Goal: Book appointment/travel/reservation

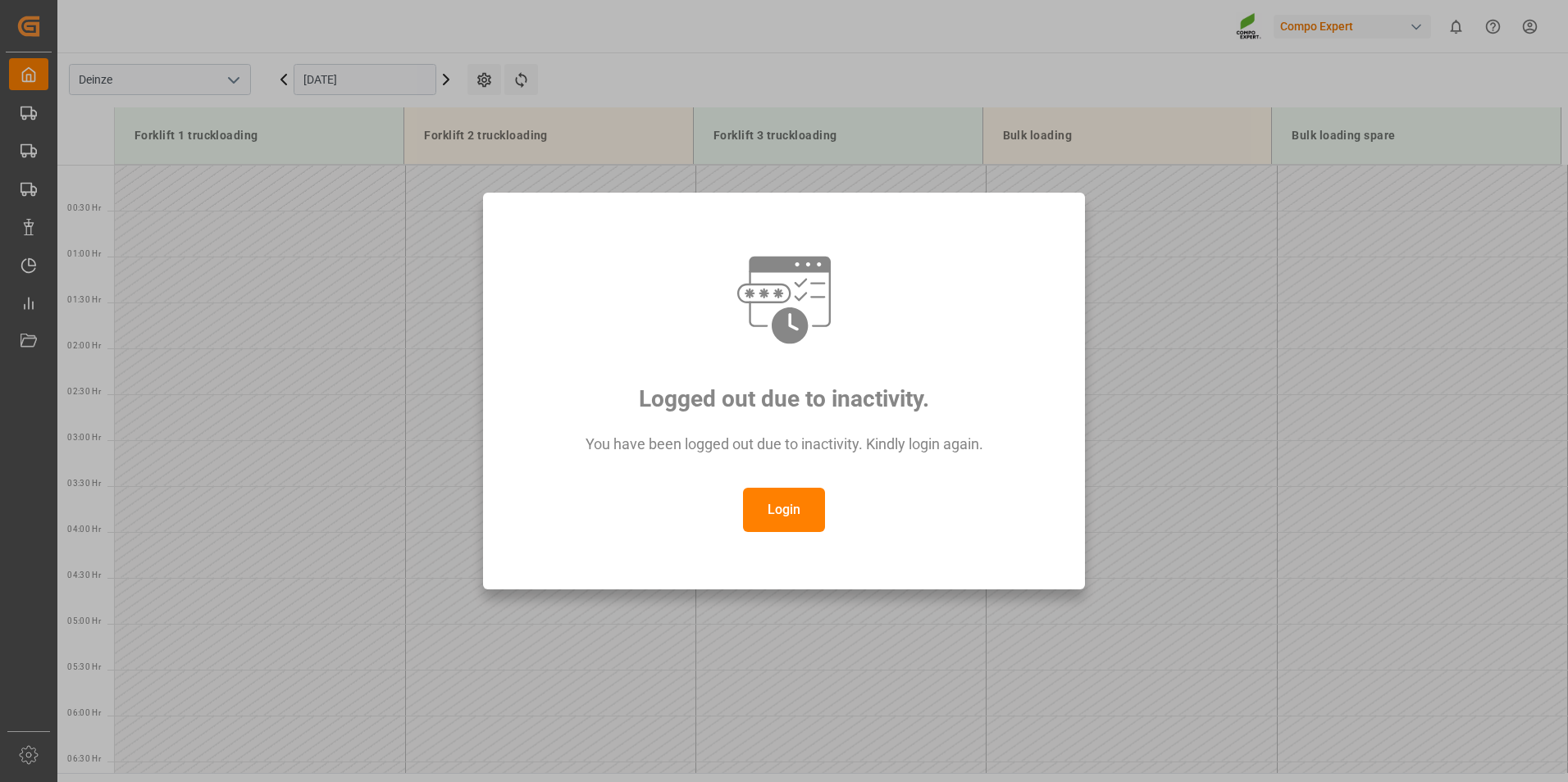
scroll to position [960, 0]
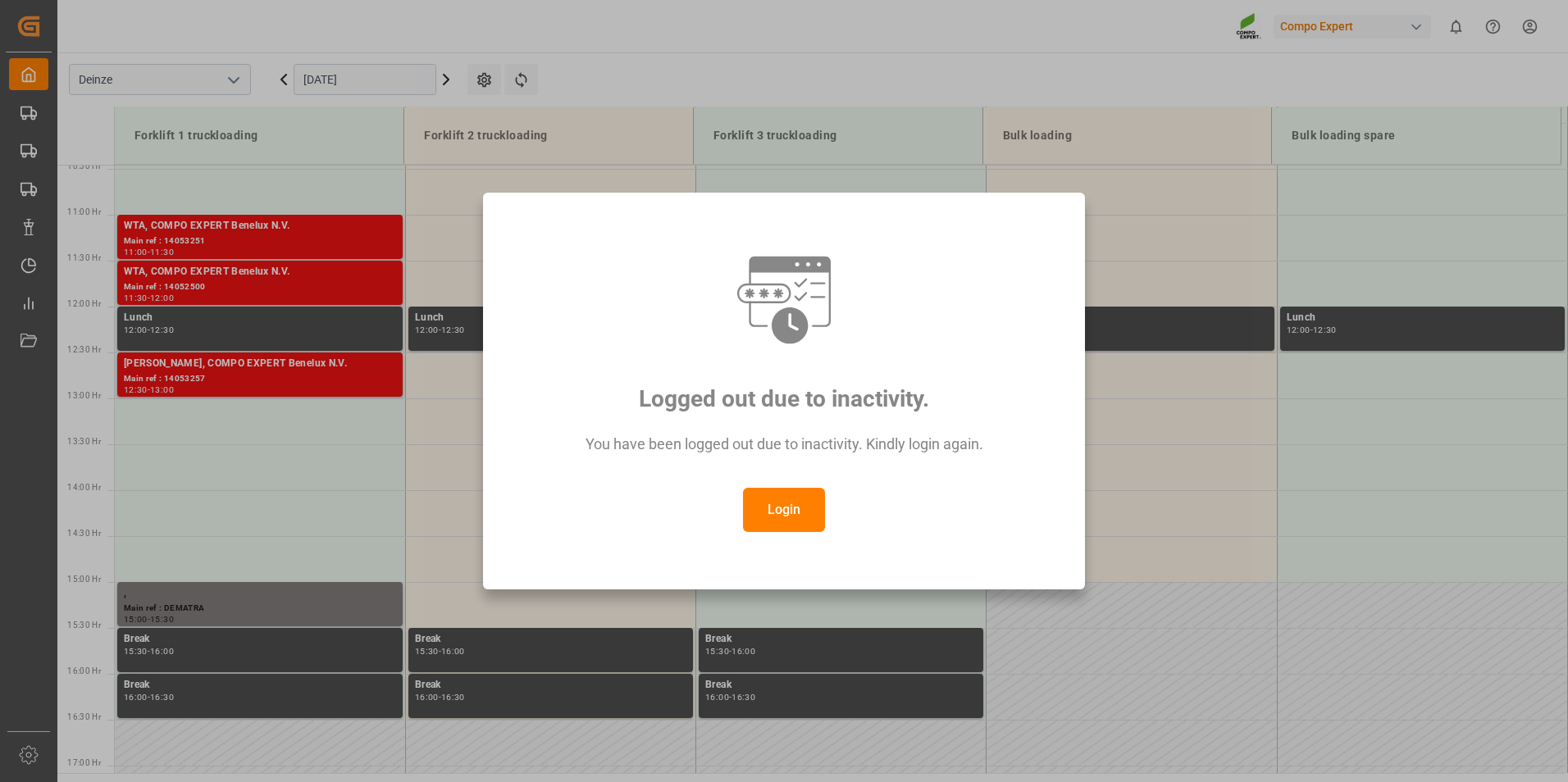
click at [779, 506] on button "Login" at bounding box center [784, 510] width 82 height 45
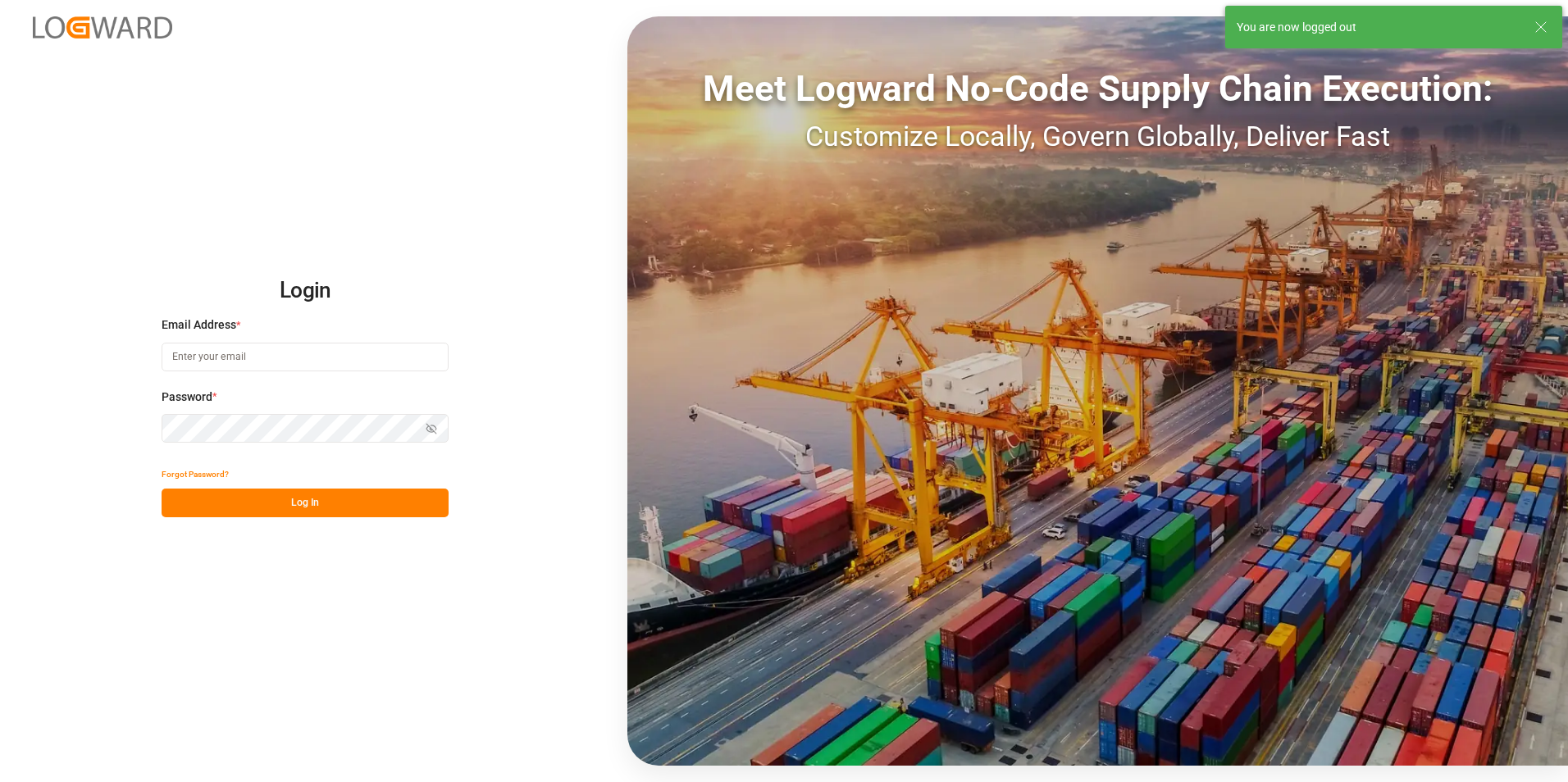
type input "[EMAIL_ADDRESS][DOMAIN_NAME]"
click at [329, 501] on button "Log In" at bounding box center [305, 503] width 287 height 28
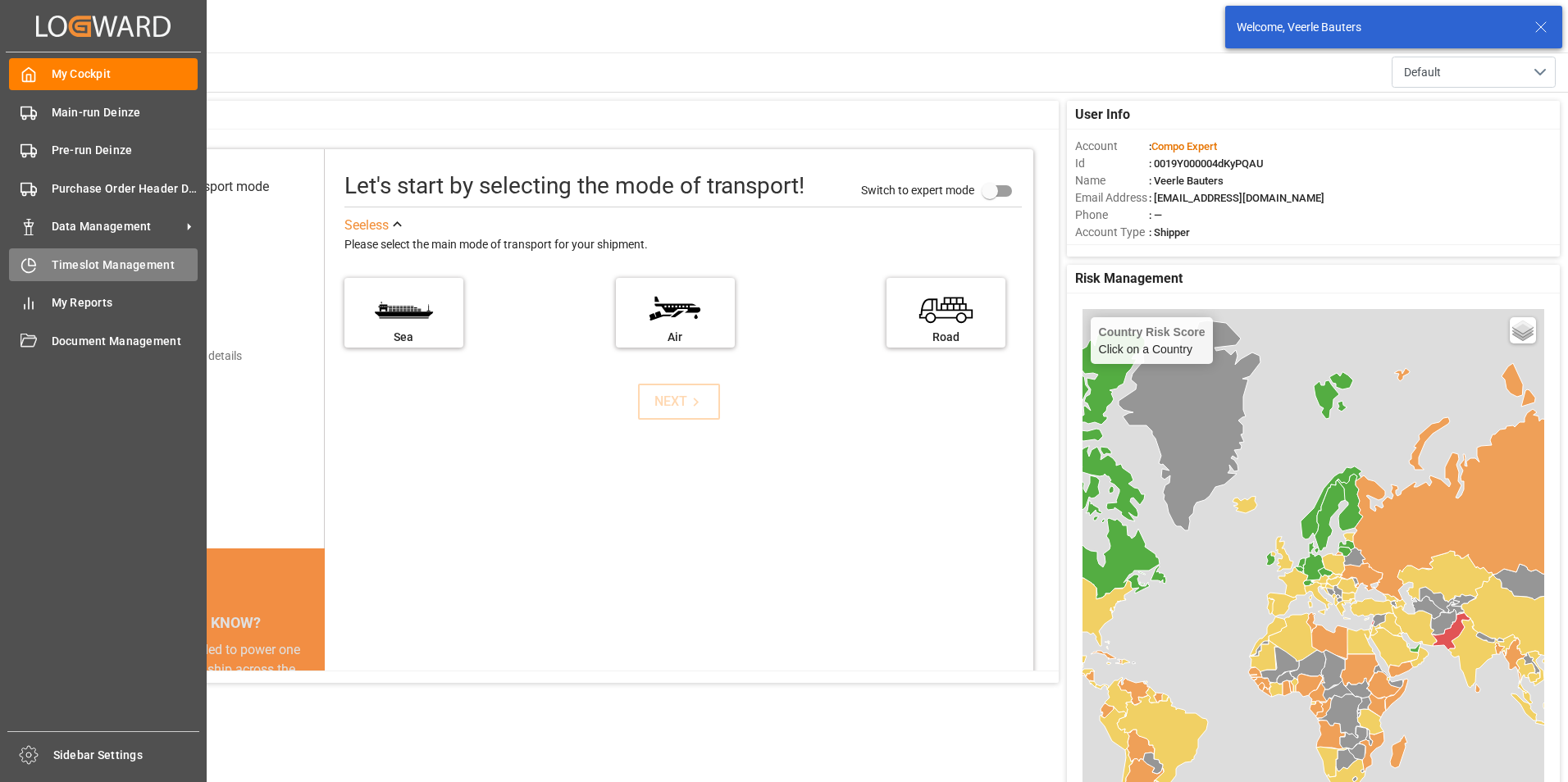
click at [29, 271] on icon at bounding box center [28, 266] width 16 height 16
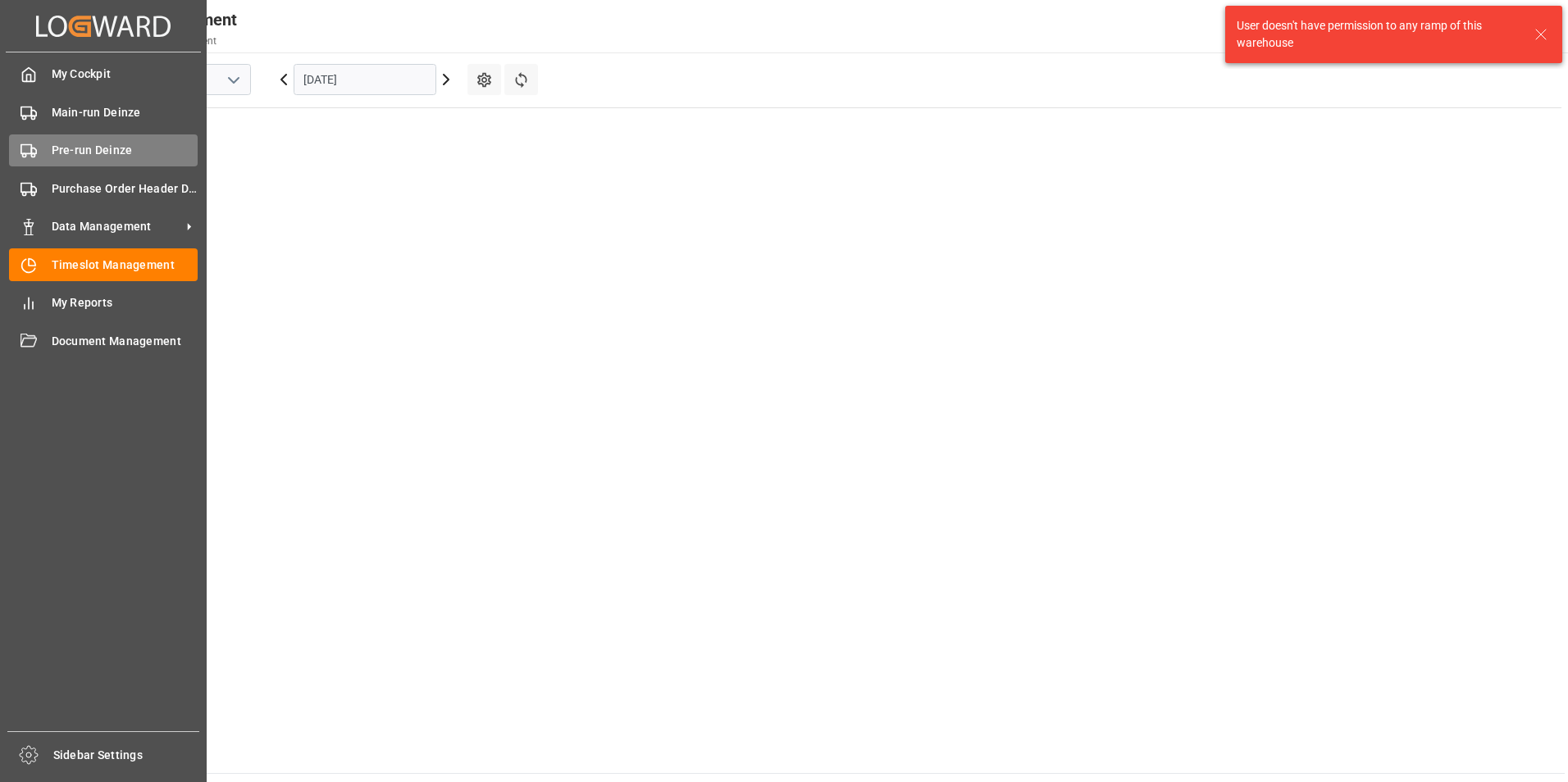
scroll to position [850, 0]
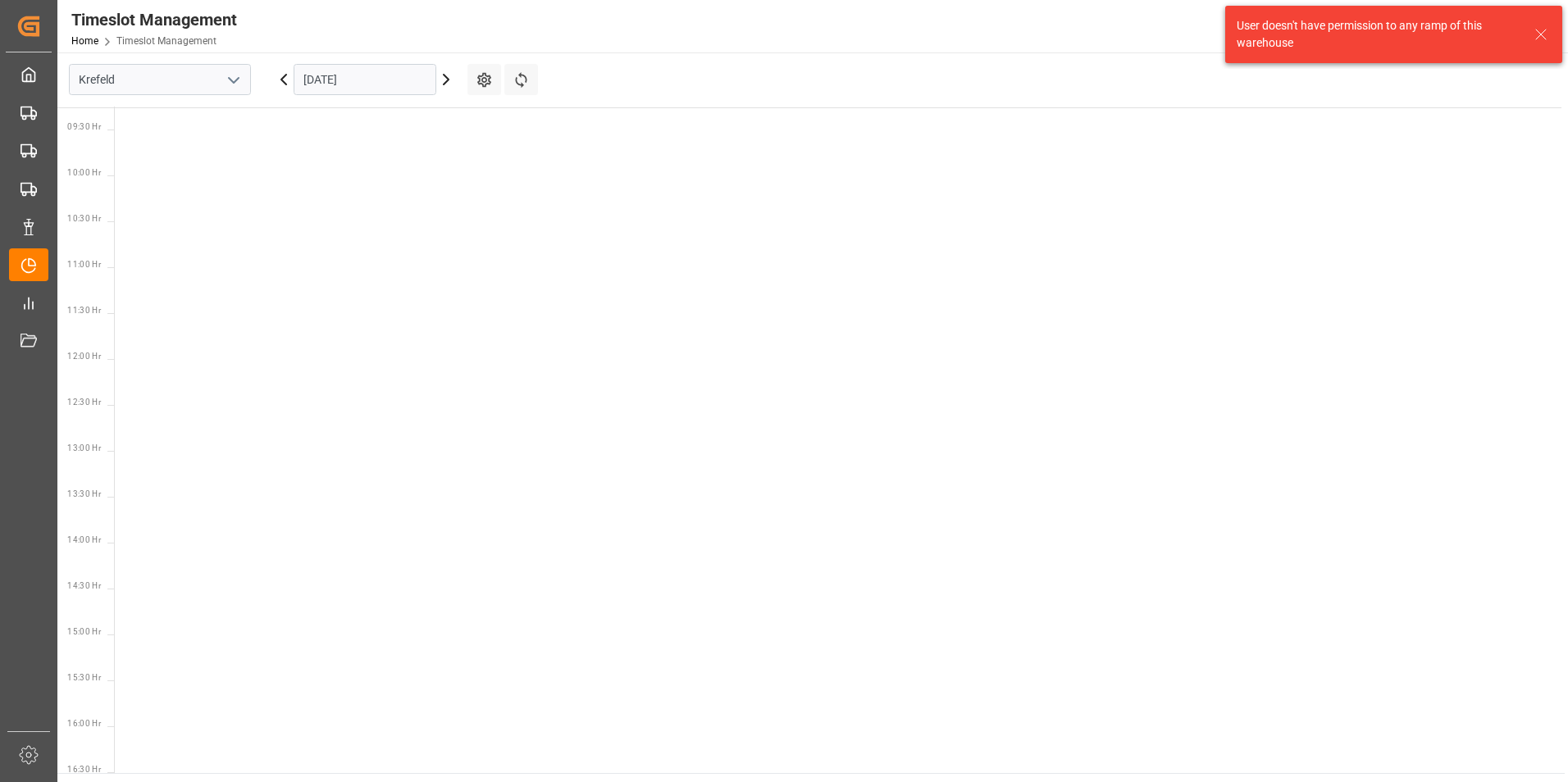
click at [233, 75] on icon "open menu" at bounding box center [234, 80] width 20 height 20
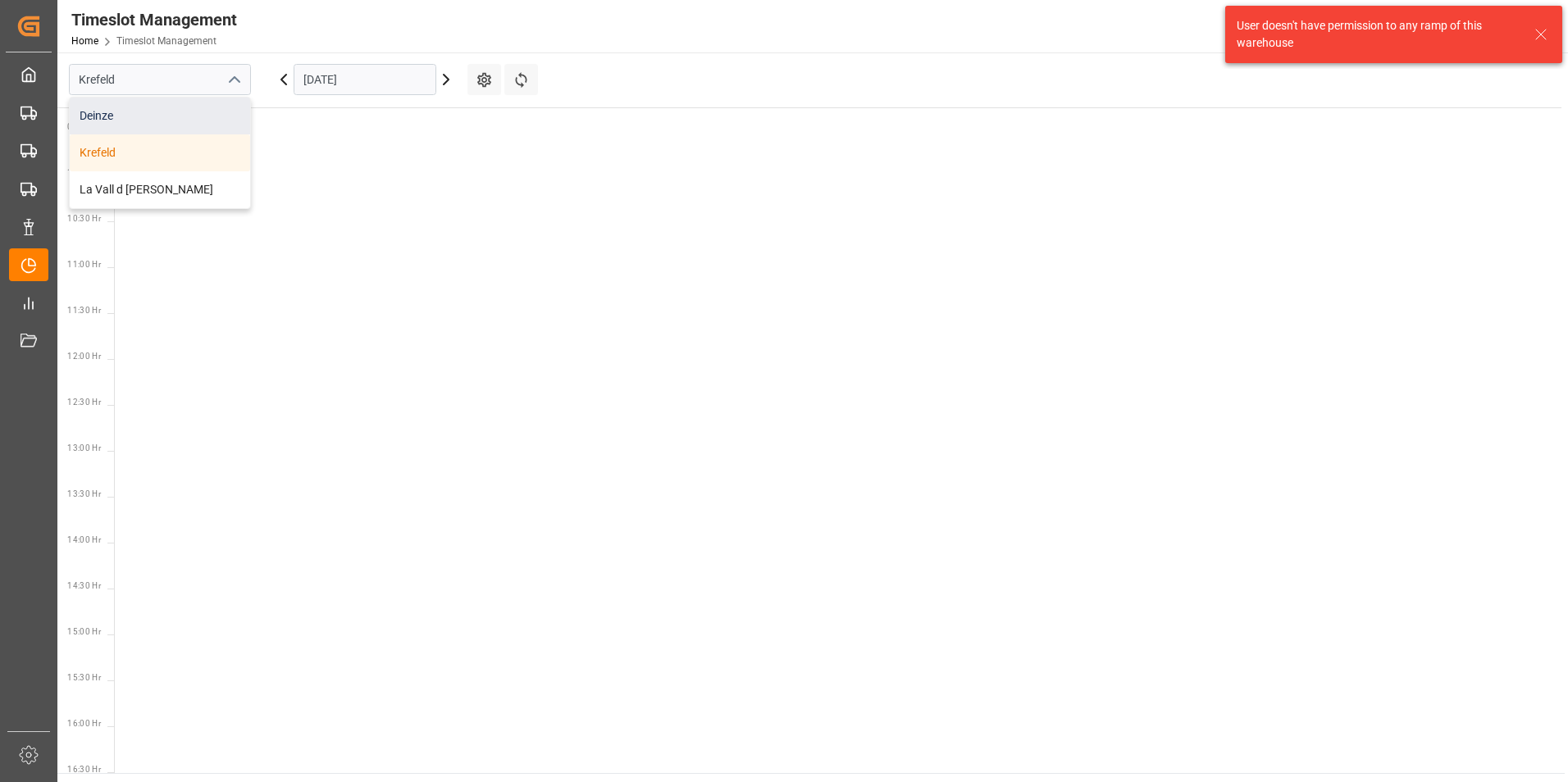
click at [114, 118] on div "Deinze" at bounding box center [160, 116] width 181 height 36
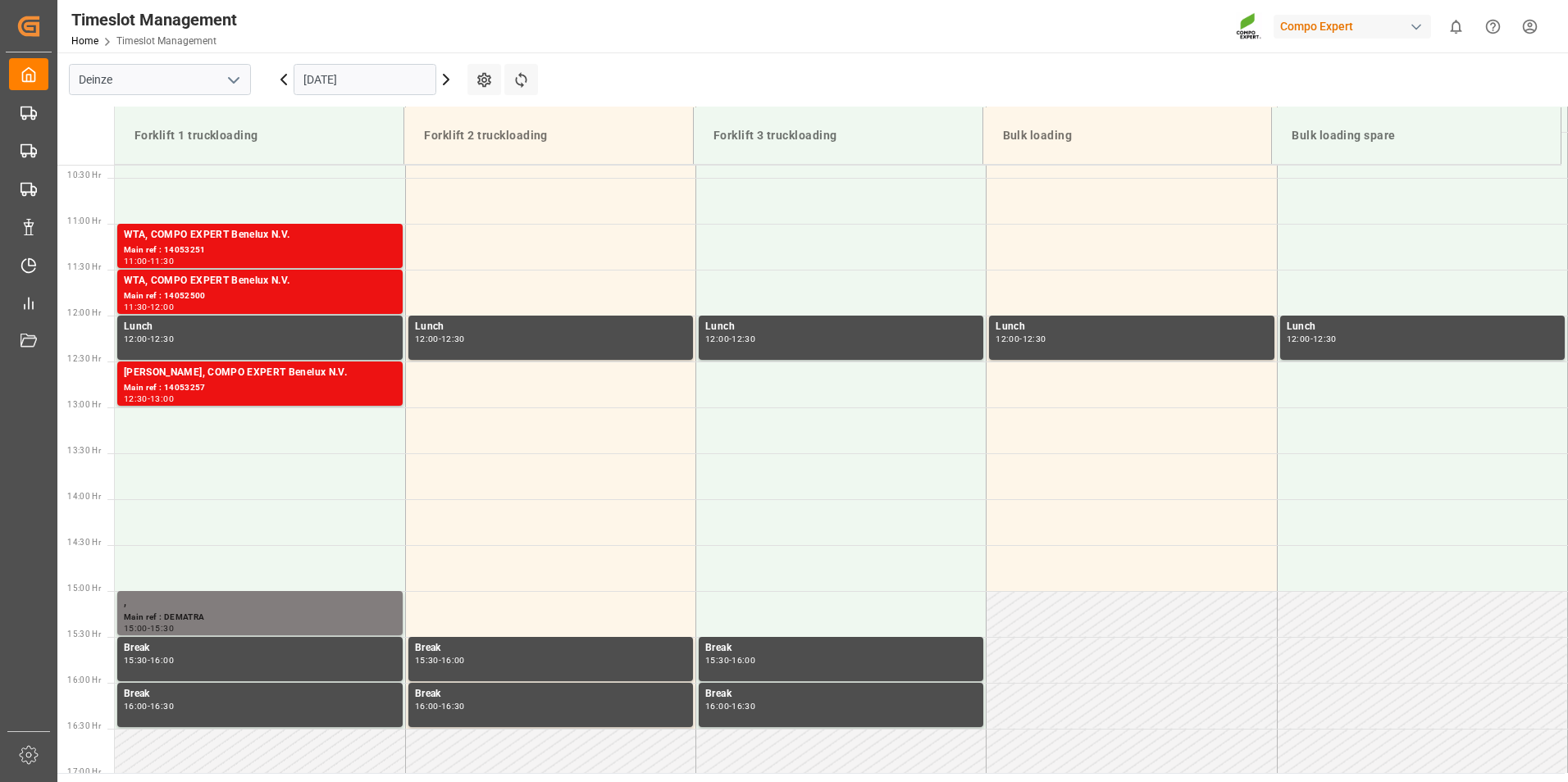
scroll to position [960, 0]
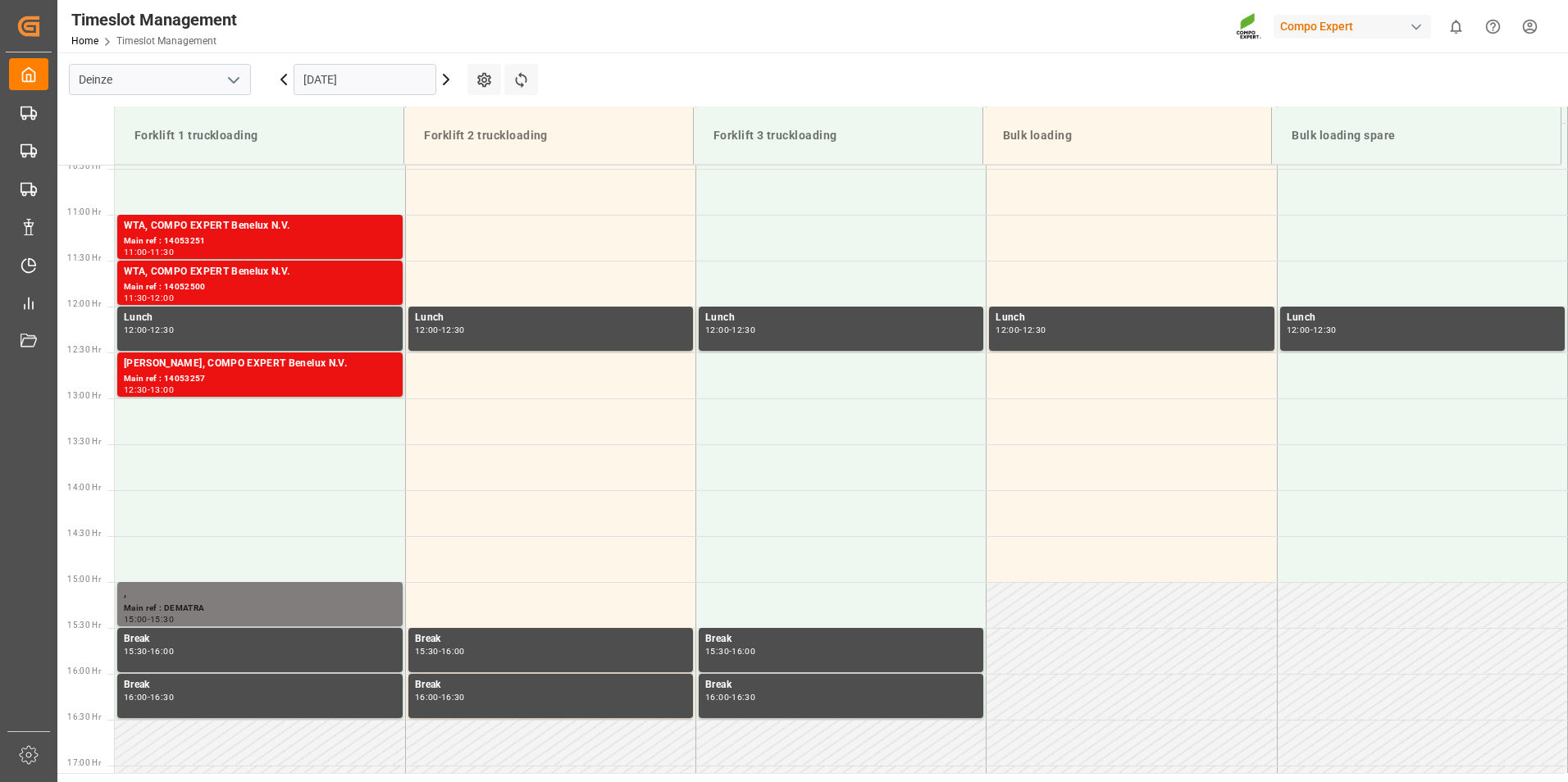
click at [379, 77] on input "[DATE]" at bounding box center [365, 79] width 142 height 31
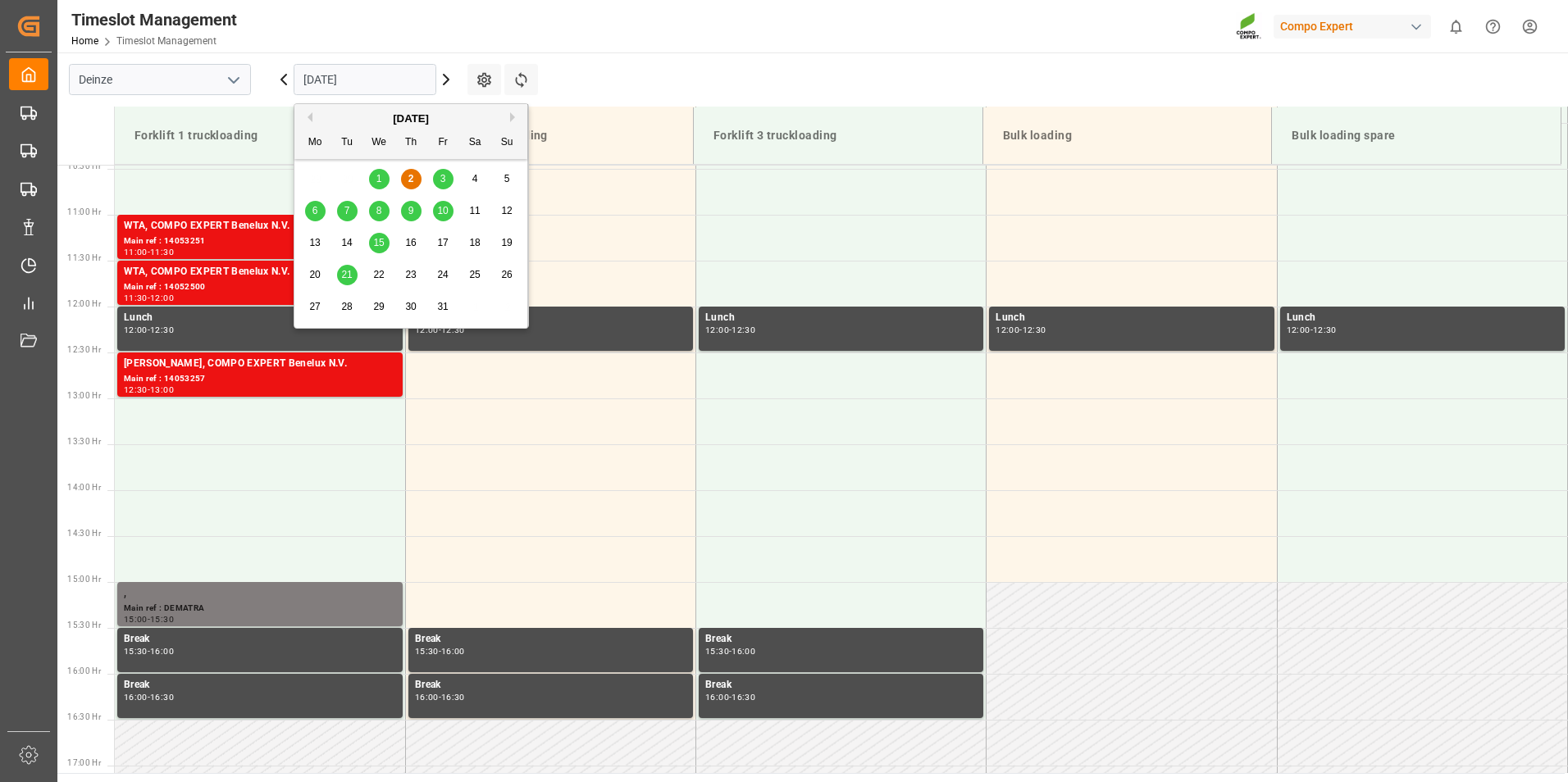
click at [435, 182] on div "3" at bounding box center [443, 180] width 20 height 20
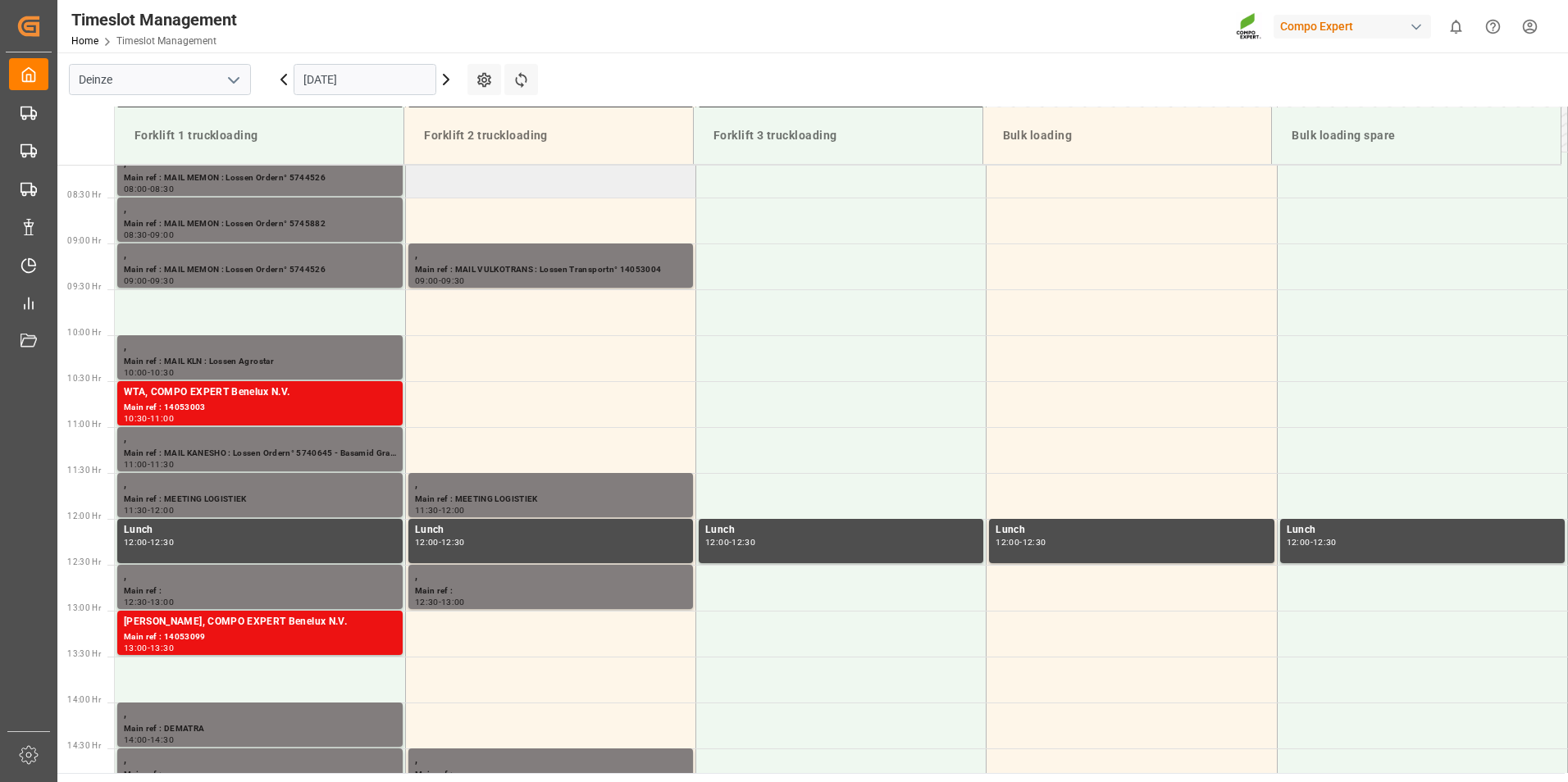
scroll to position [662, 0]
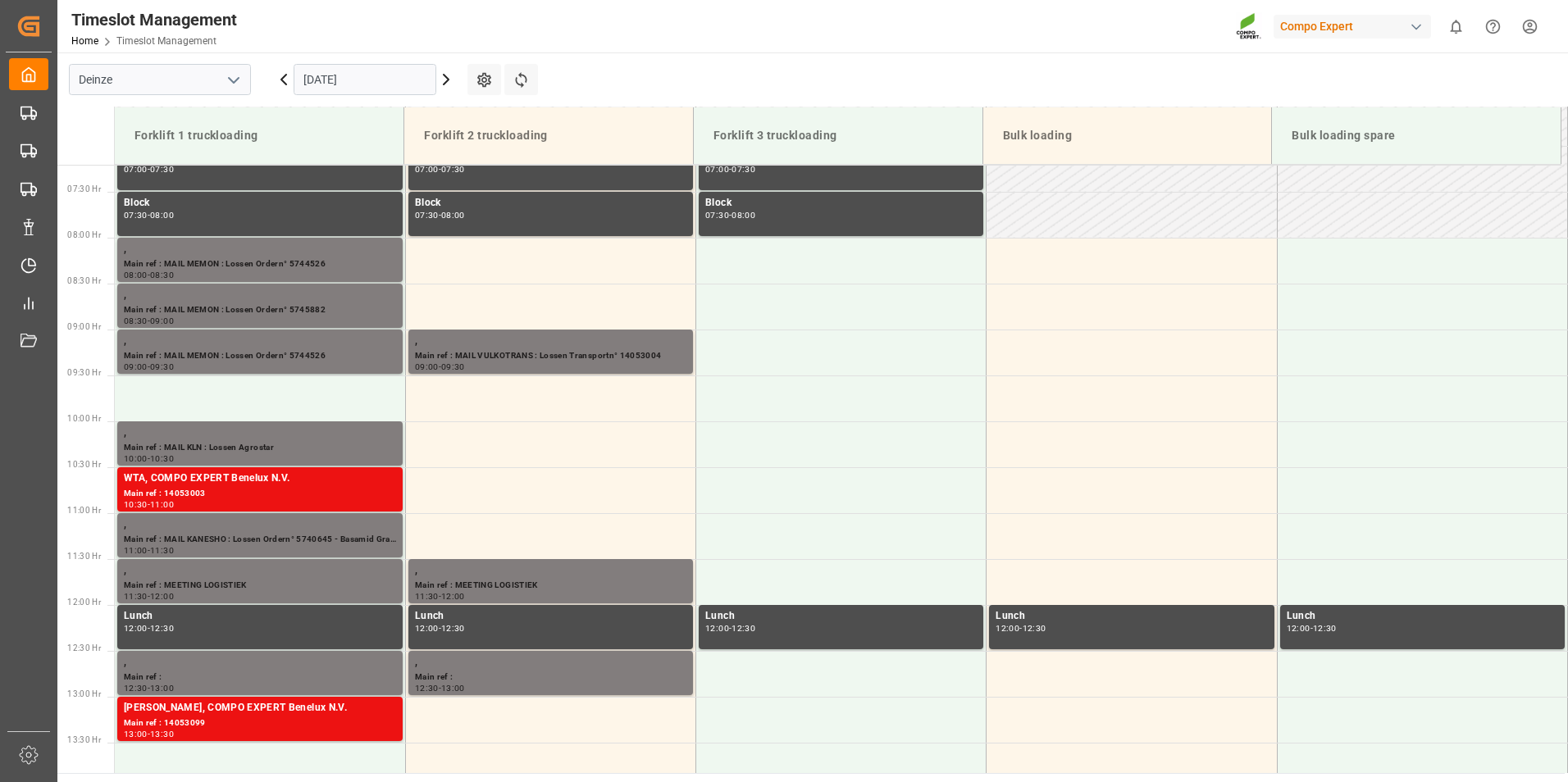
click at [282, 78] on icon at bounding box center [283, 79] width 5 height 10
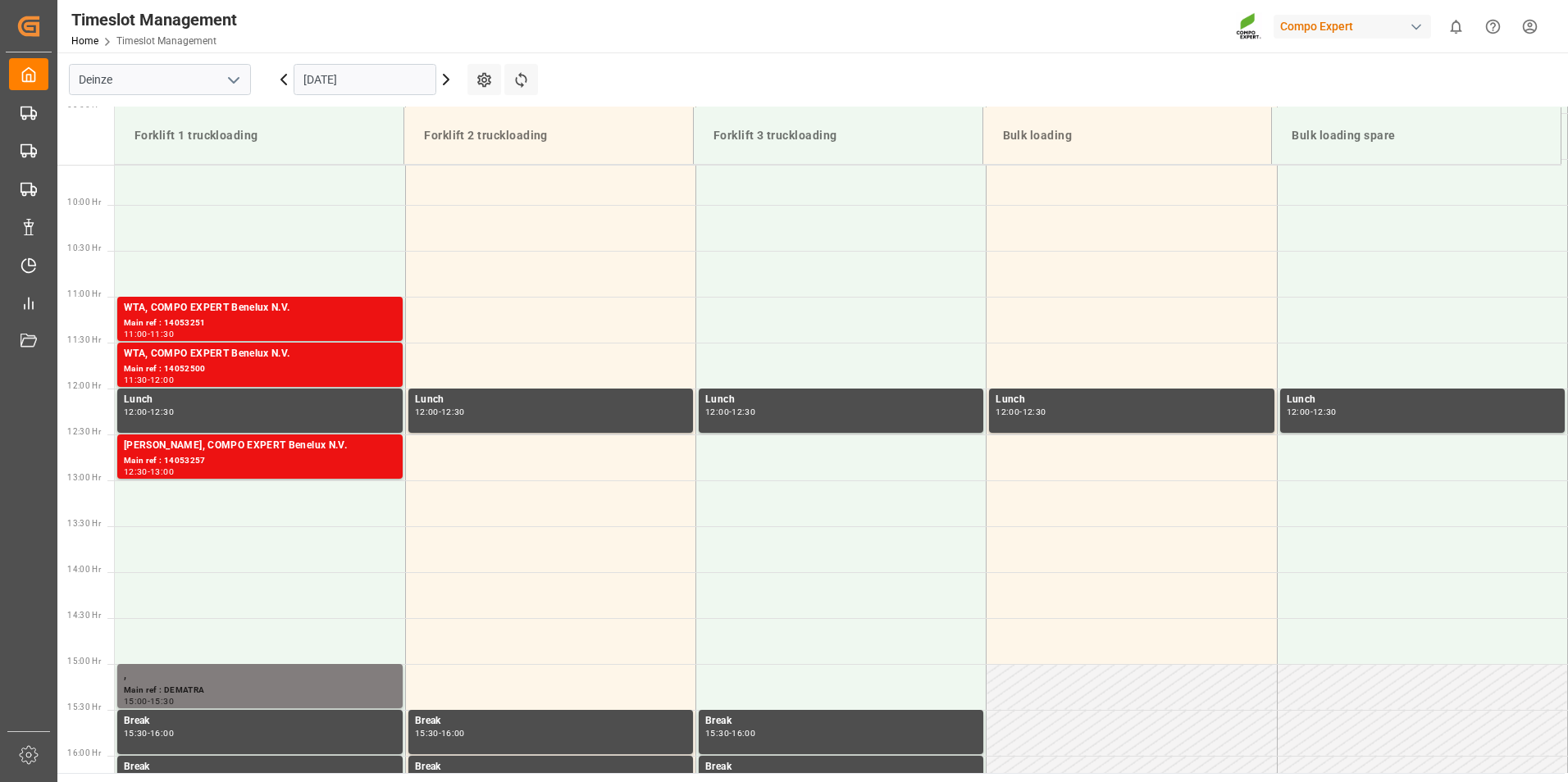
scroll to position [908, 0]
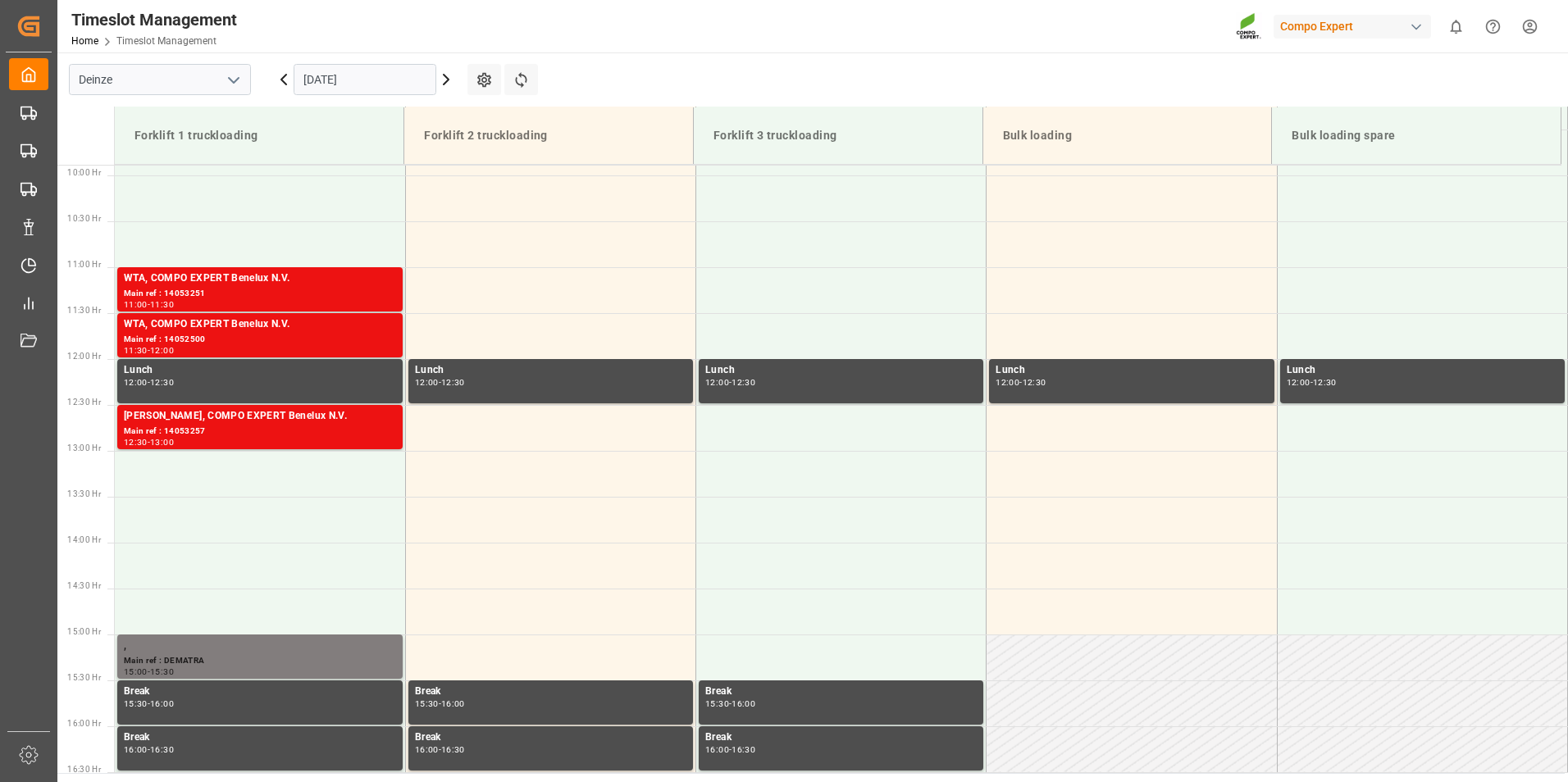
click at [443, 82] on icon at bounding box center [446, 79] width 20 height 20
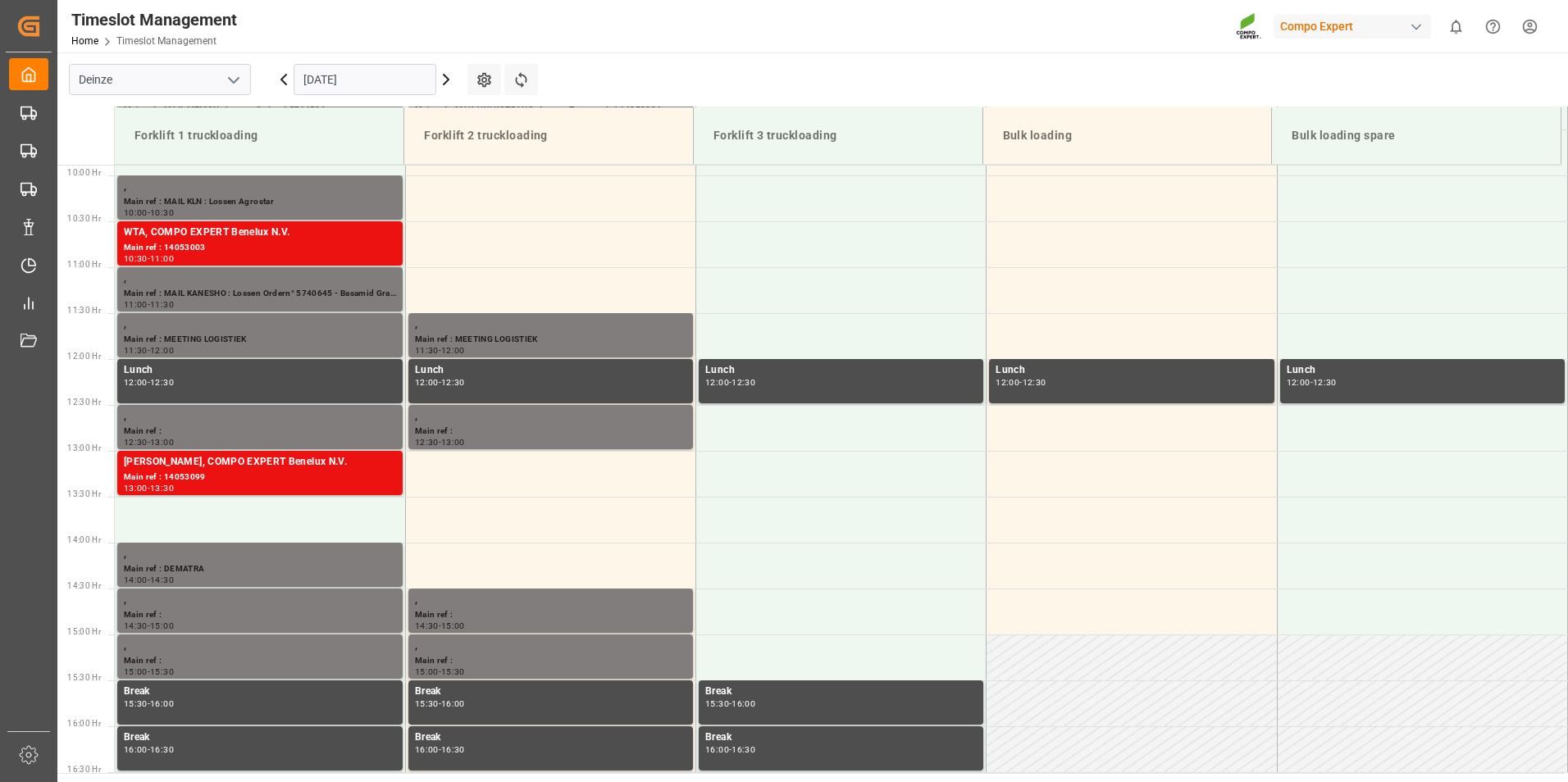
click at [443, 82] on icon at bounding box center [446, 79] width 20 height 20
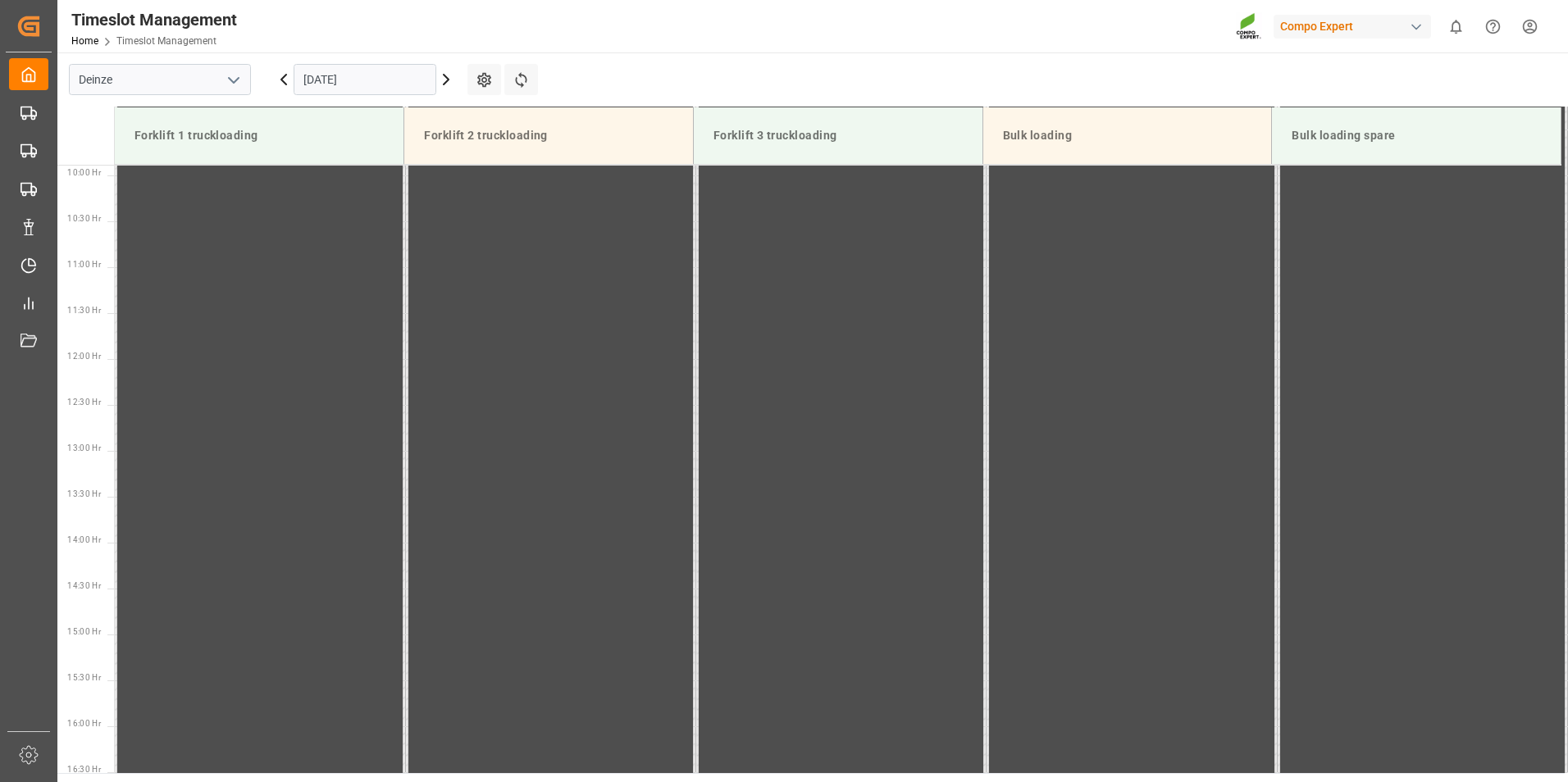
click at [443, 82] on icon at bounding box center [446, 79] width 20 height 20
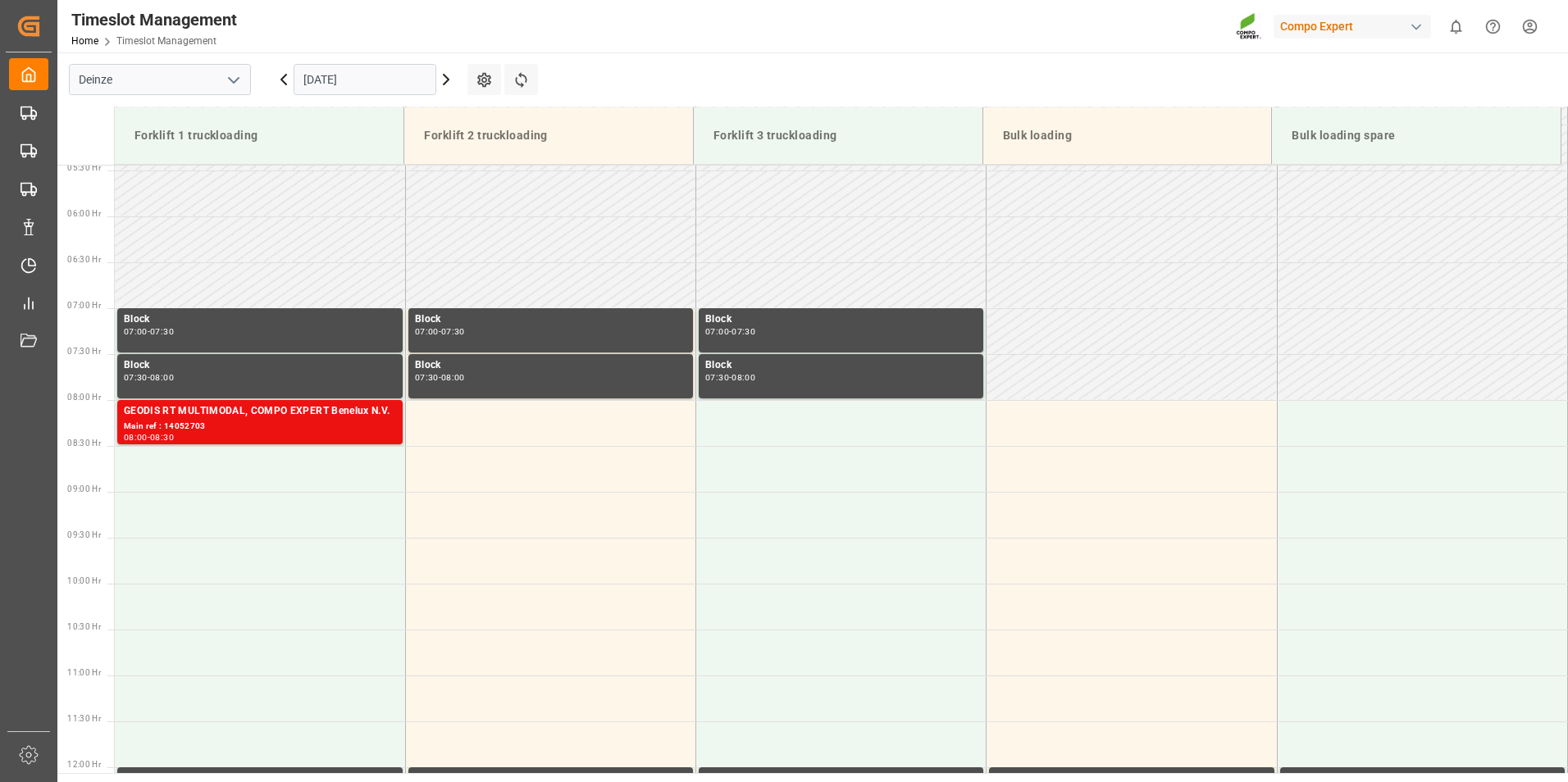
scroll to position [497, 0]
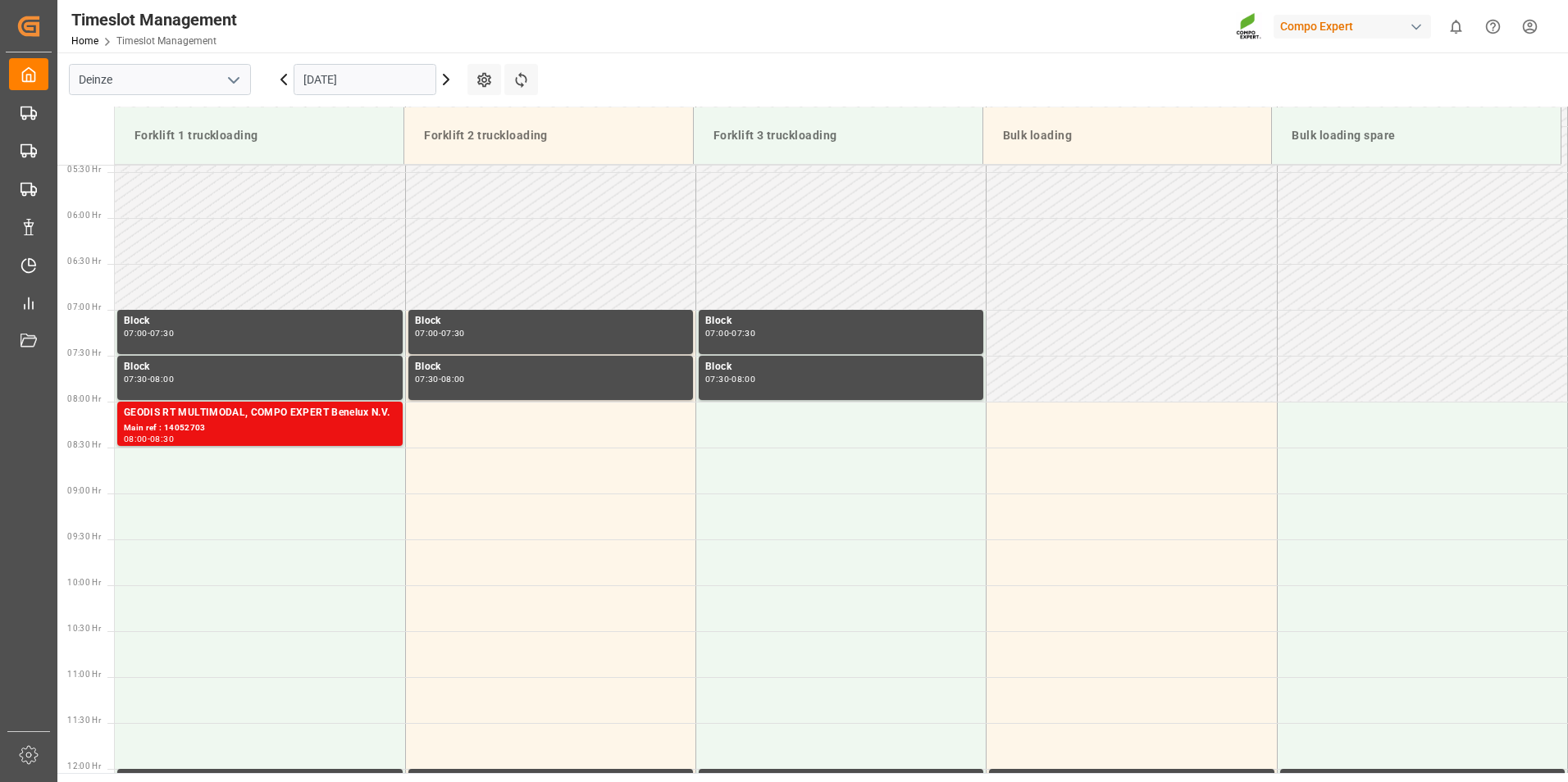
click at [447, 85] on icon at bounding box center [446, 79] width 20 height 20
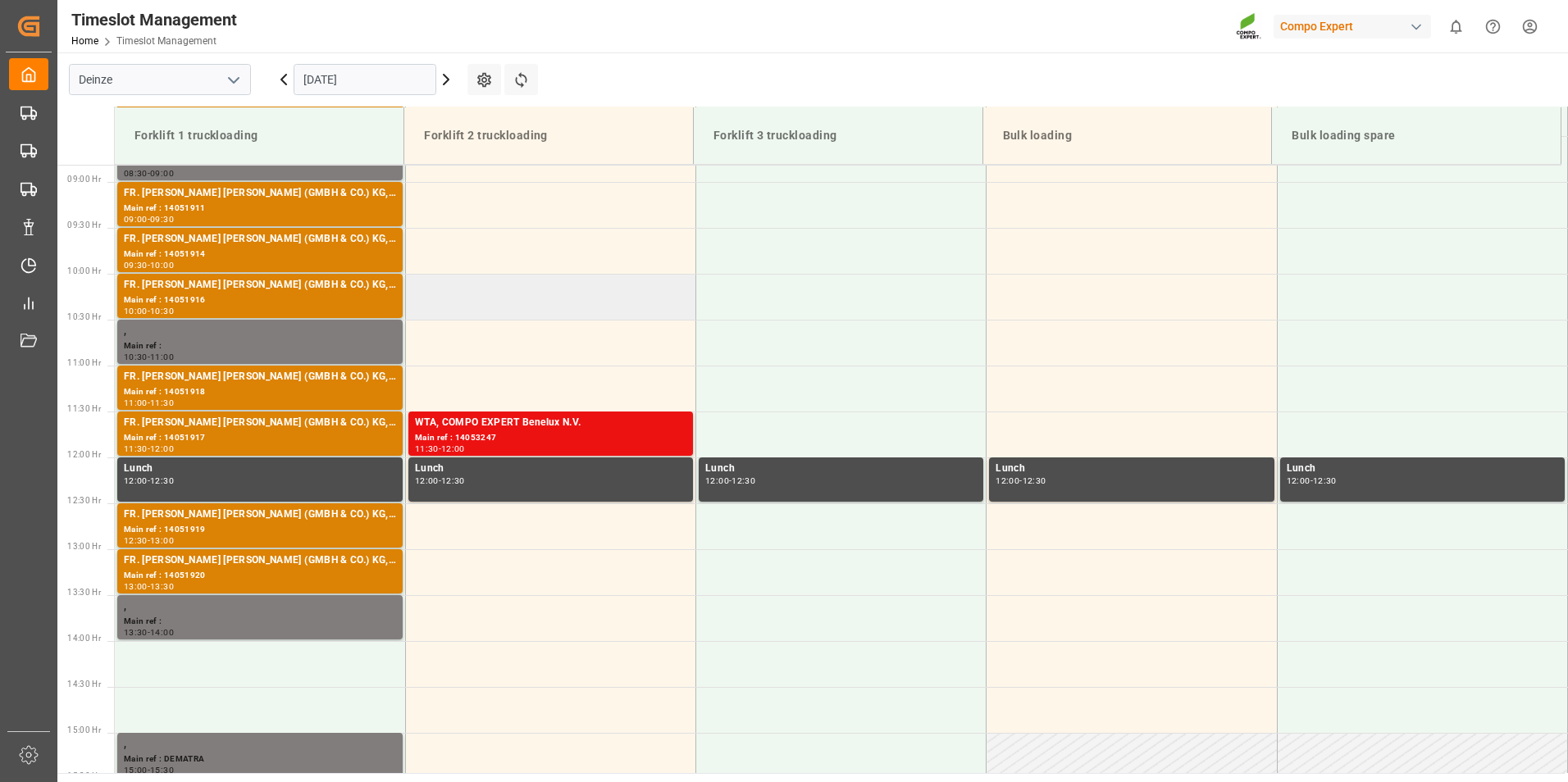
scroll to position [908, 0]
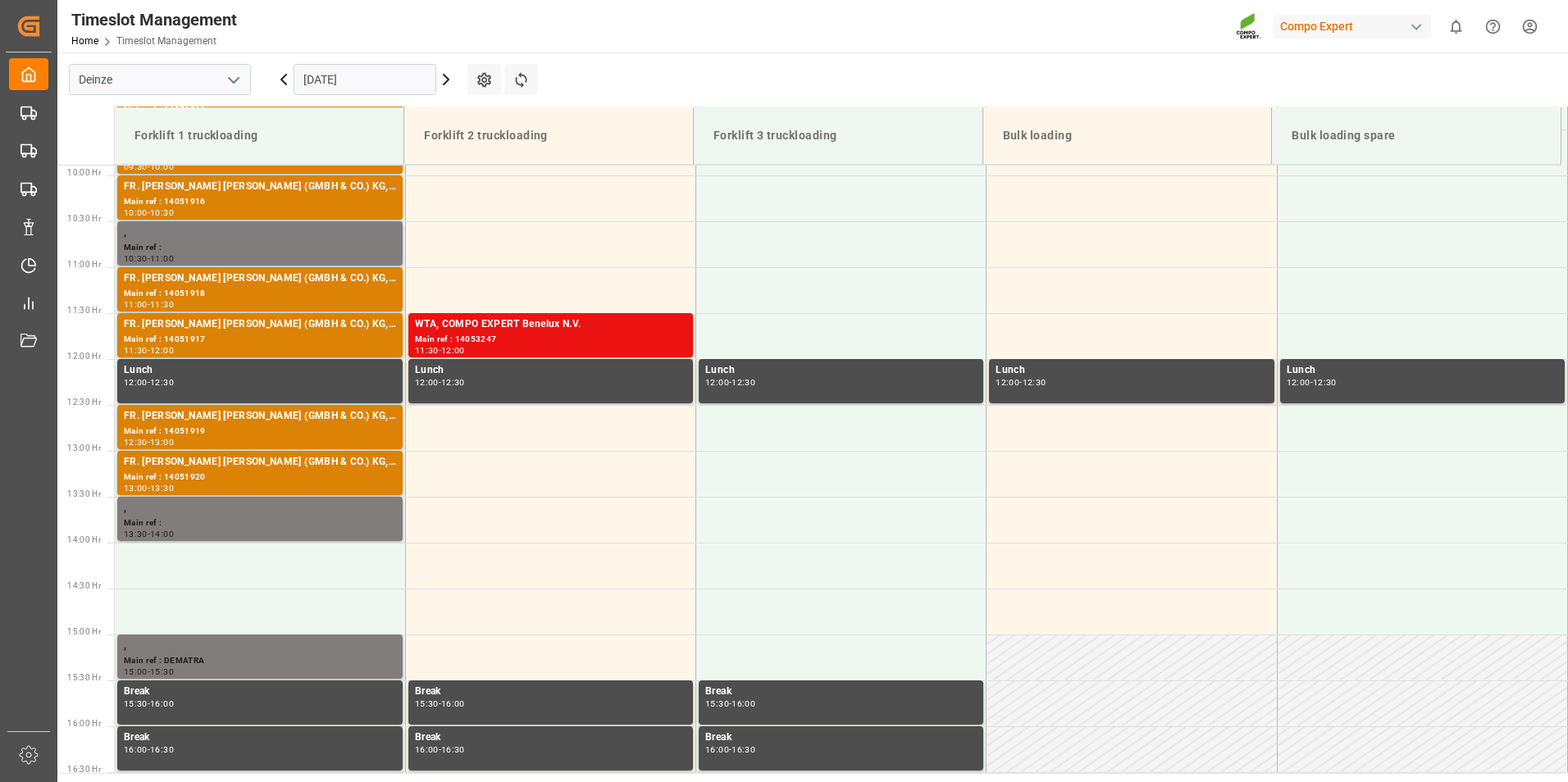
click at [448, 81] on icon at bounding box center [445, 79] width 5 height 10
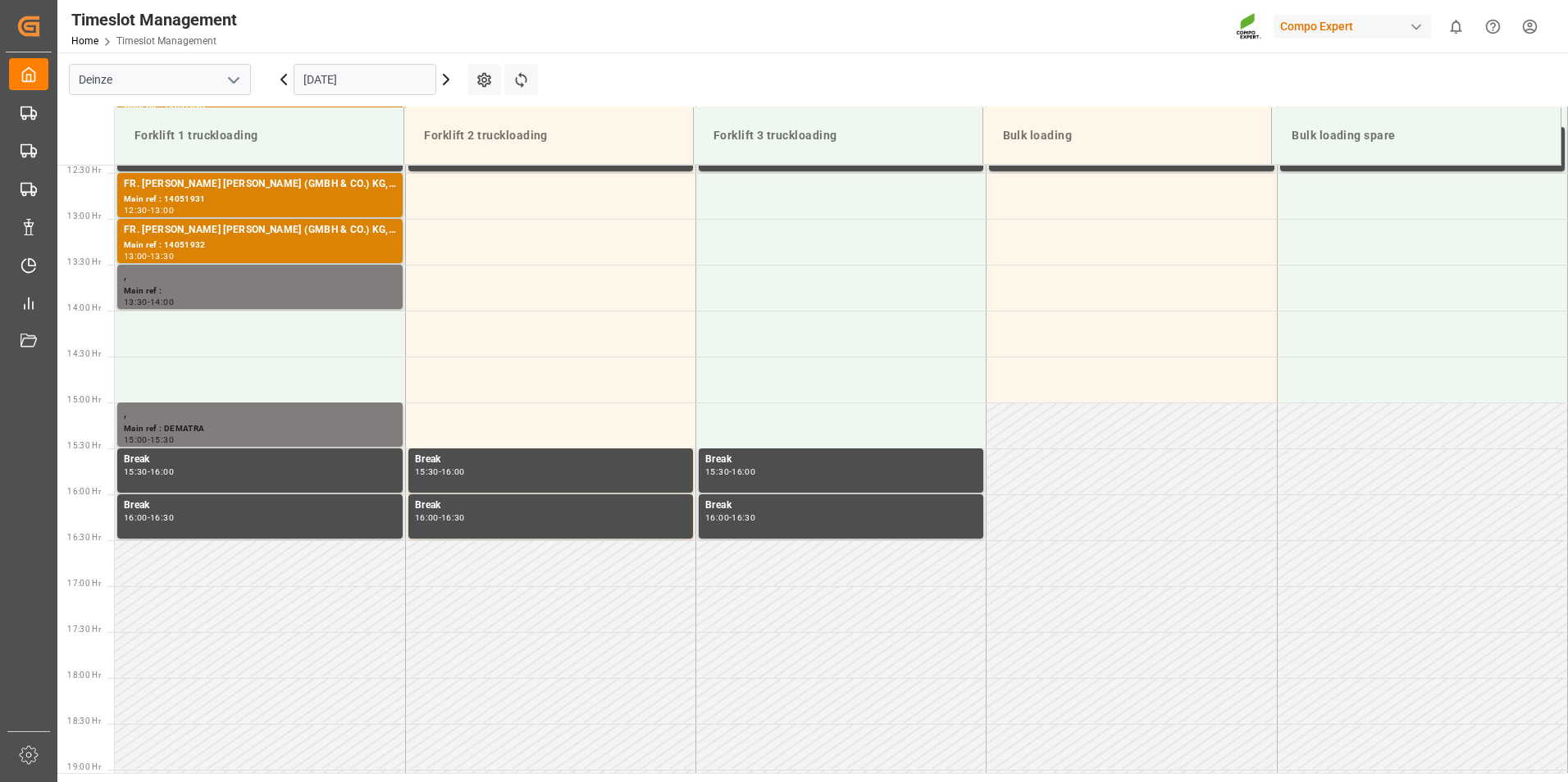
scroll to position [1153, 0]
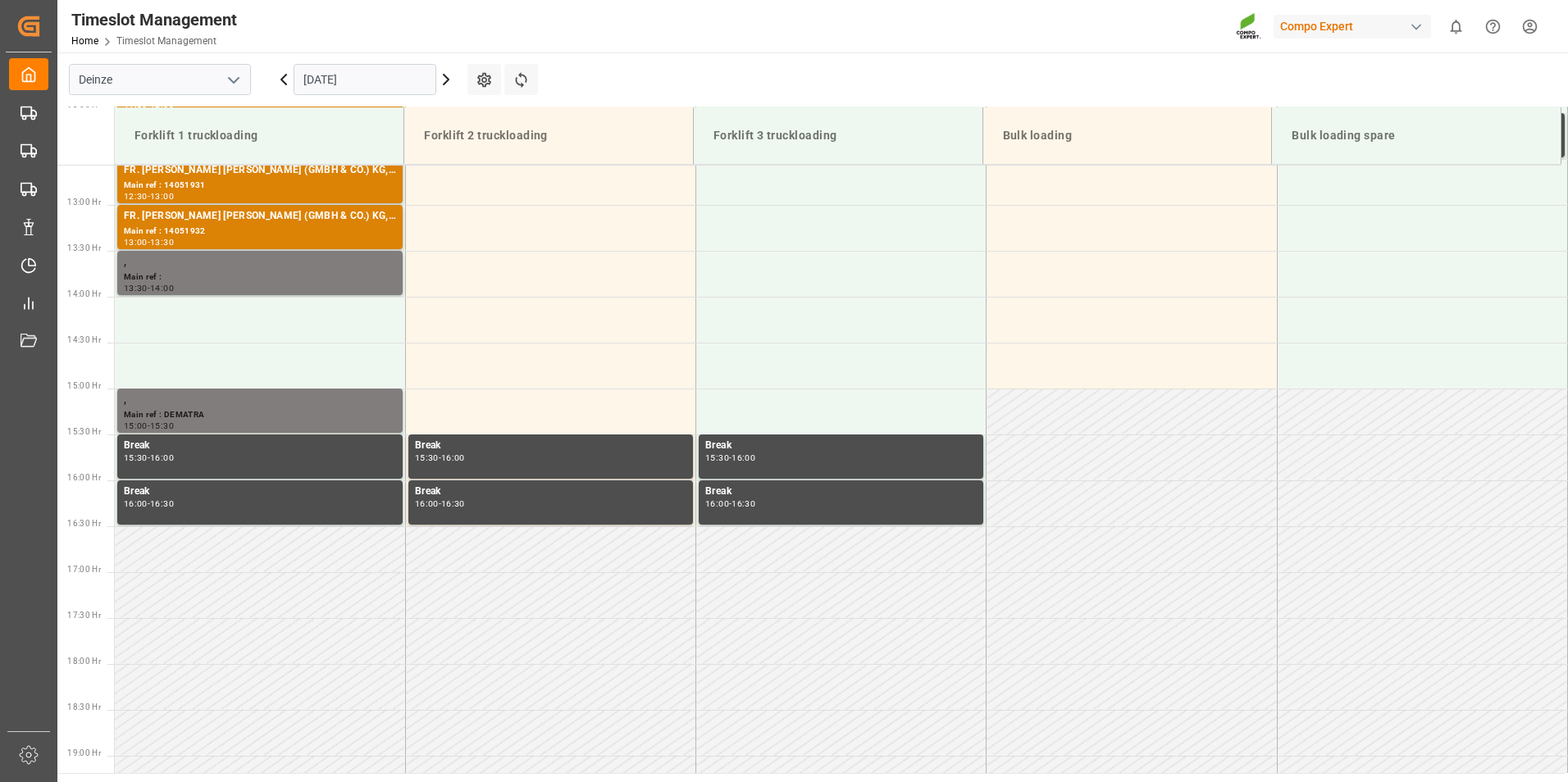
click at [402, 75] on input "[DATE]" at bounding box center [365, 79] width 142 height 31
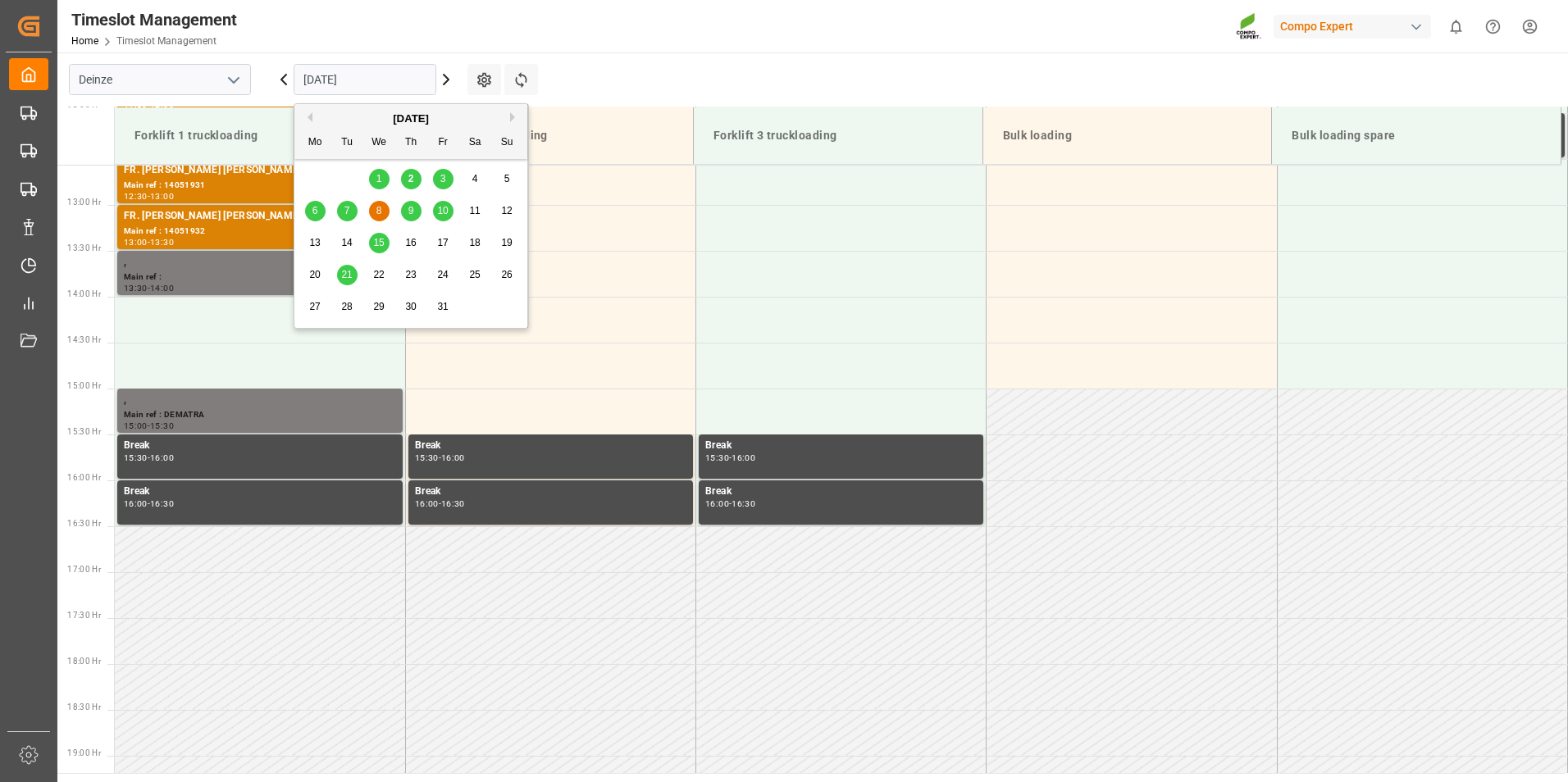
click at [442, 210] on span "10" at bounding box center [443, 211] width 11 height 12
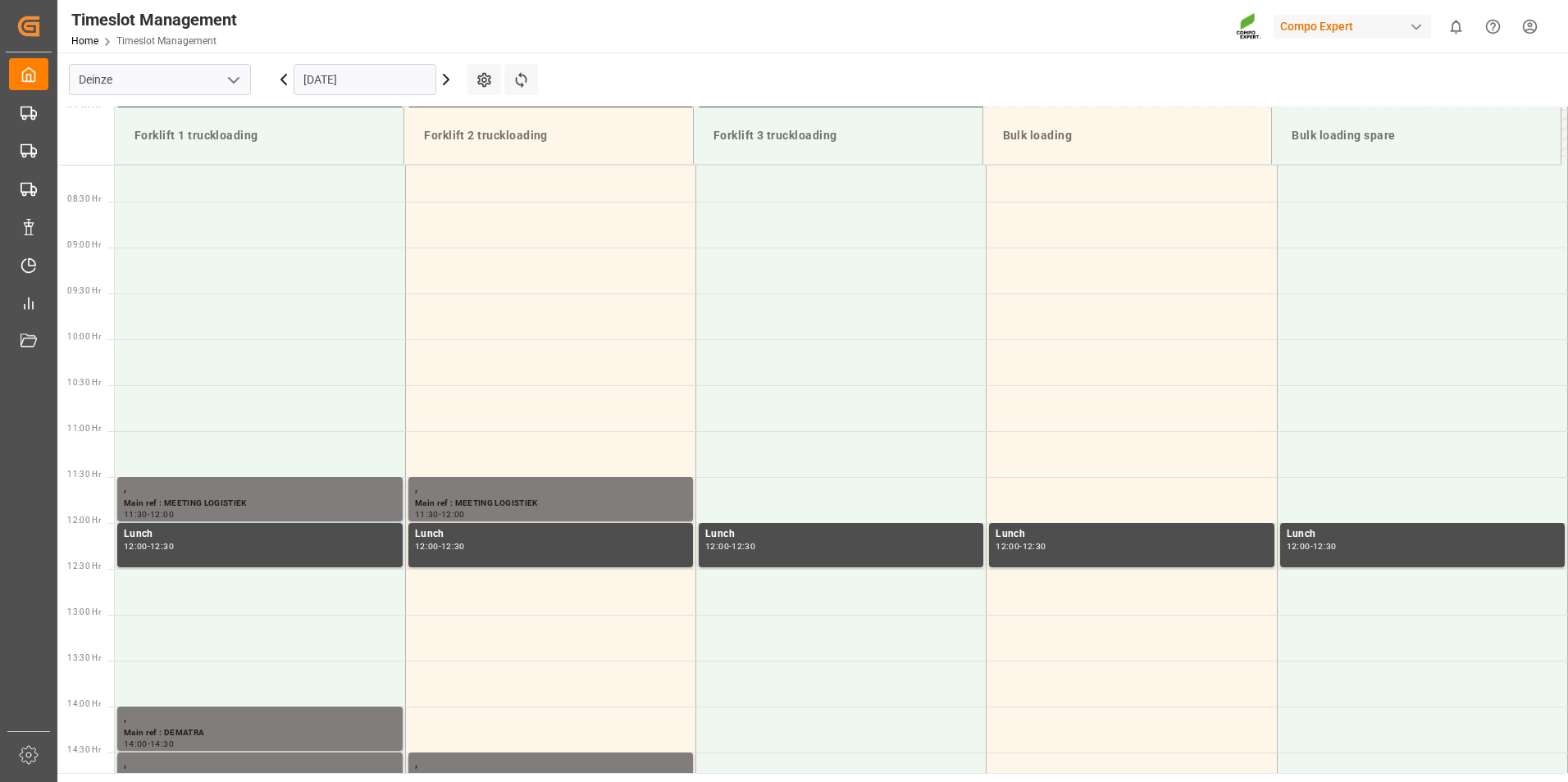
scroll to position [497, 0]
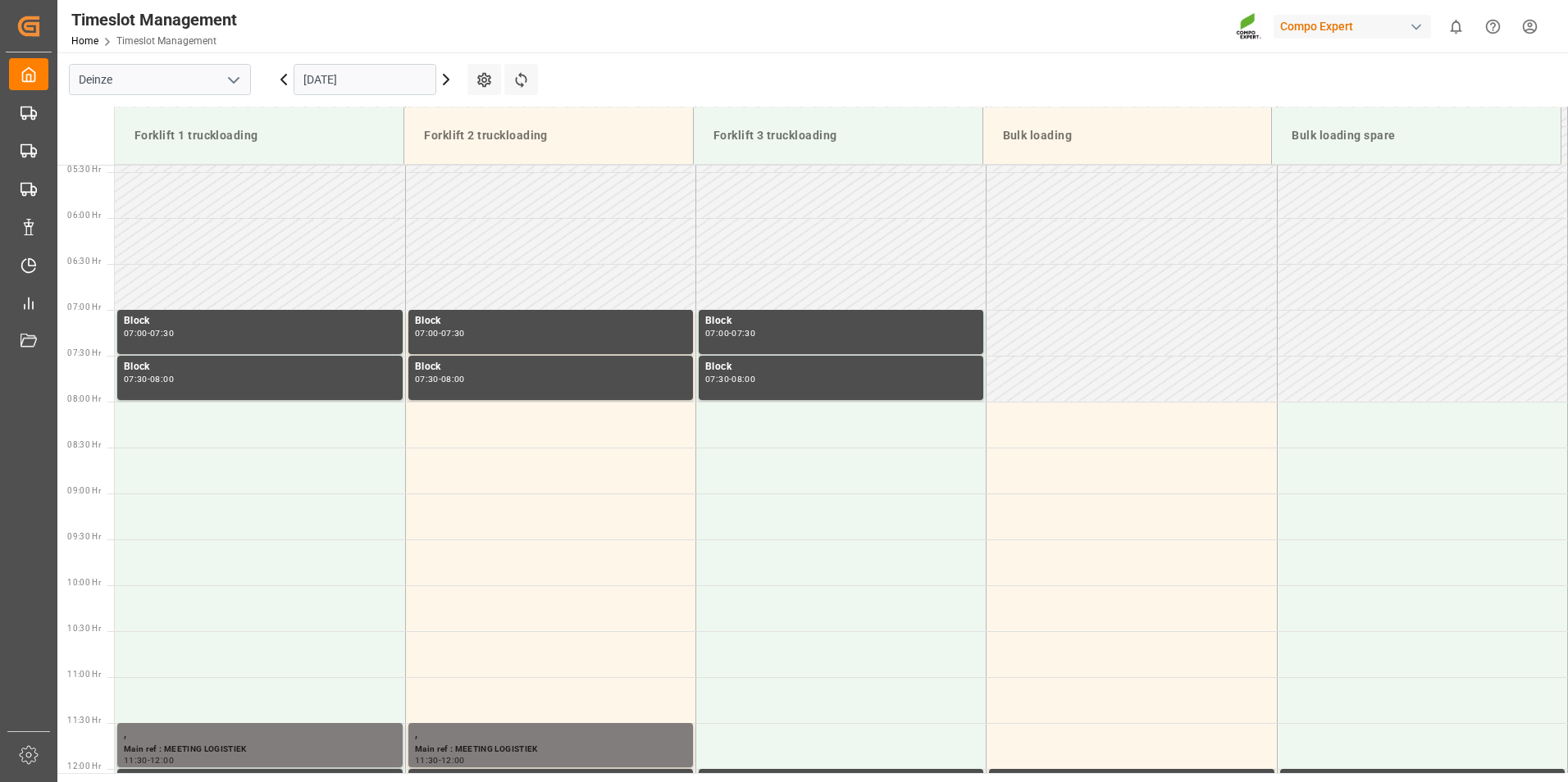
click at [284, 79] on icon at bounding box center [284, 79] width 20 height 20
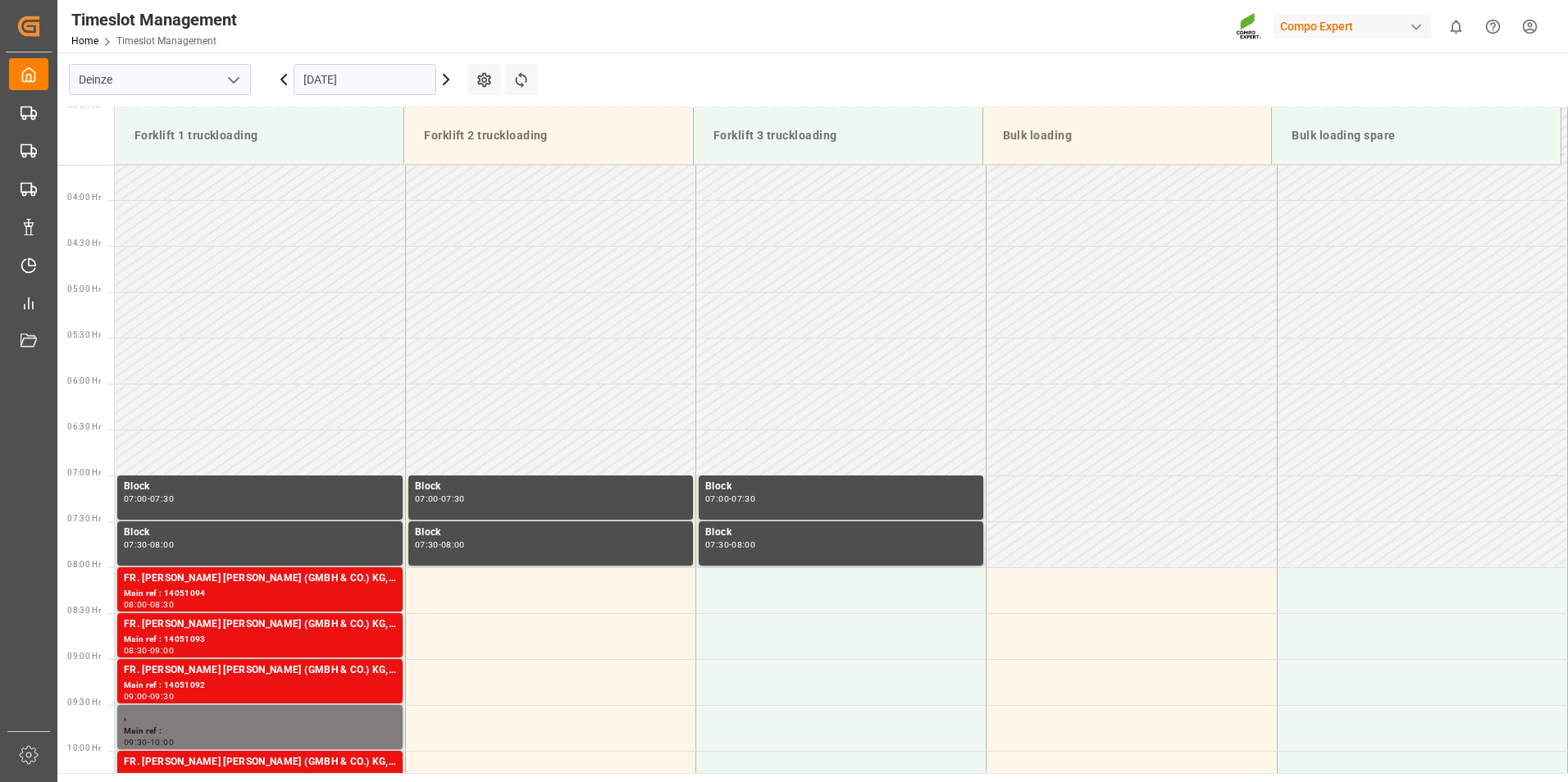
scroll to position [861, 0]
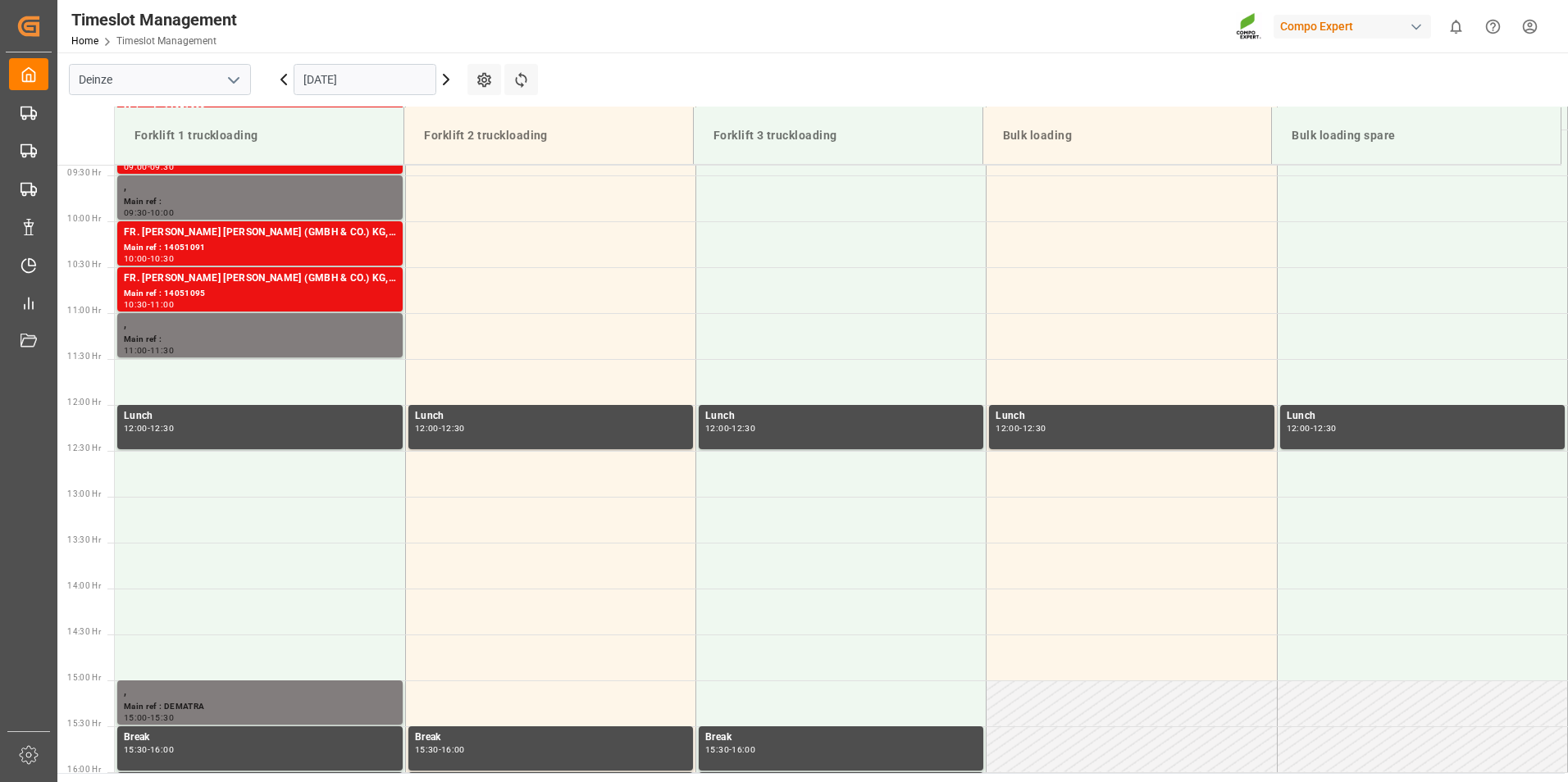
click at [284, 79] on icon at bounding box center [284, 79] width 20 height 20
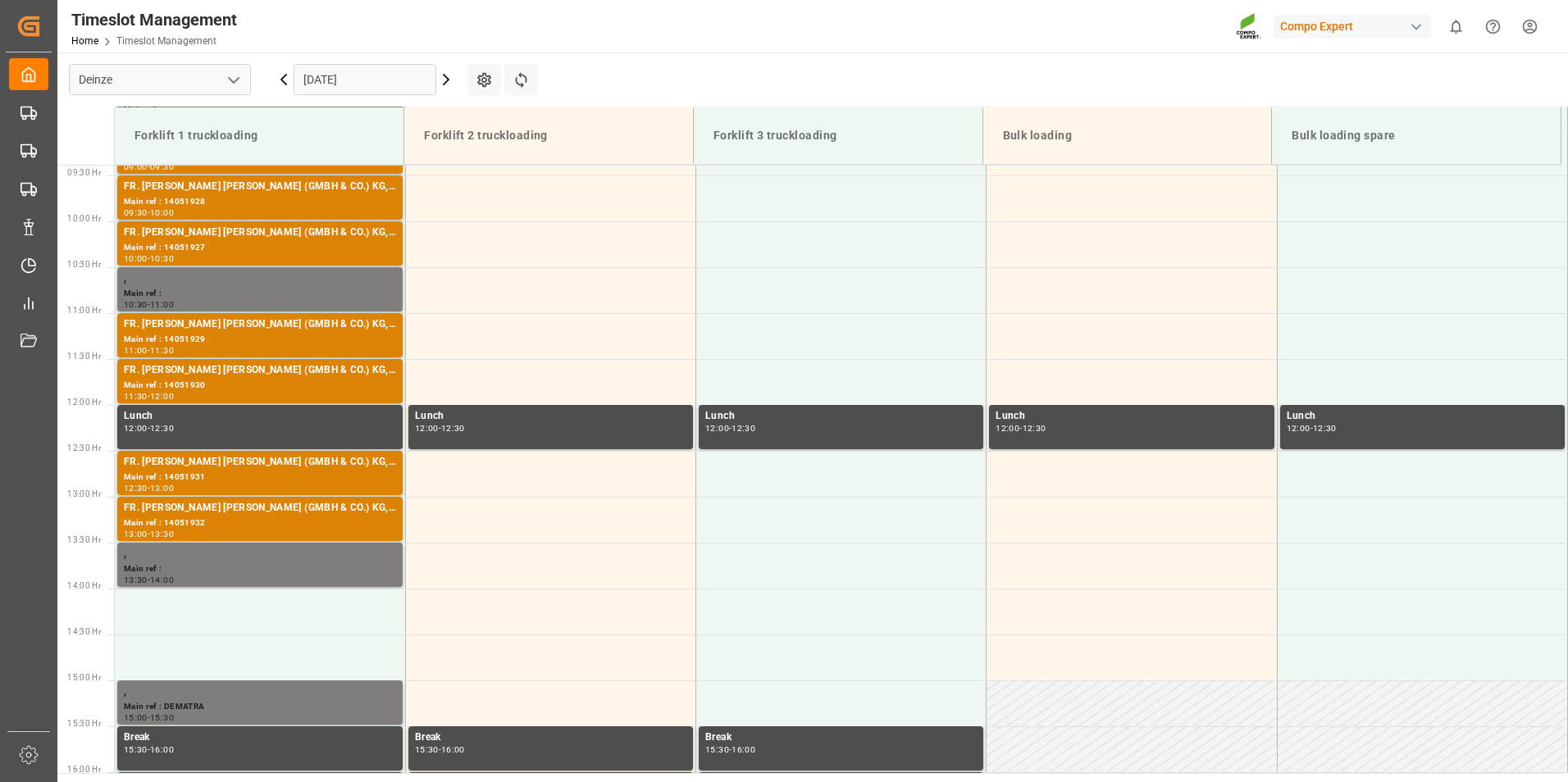
scroll to position [908, 0]
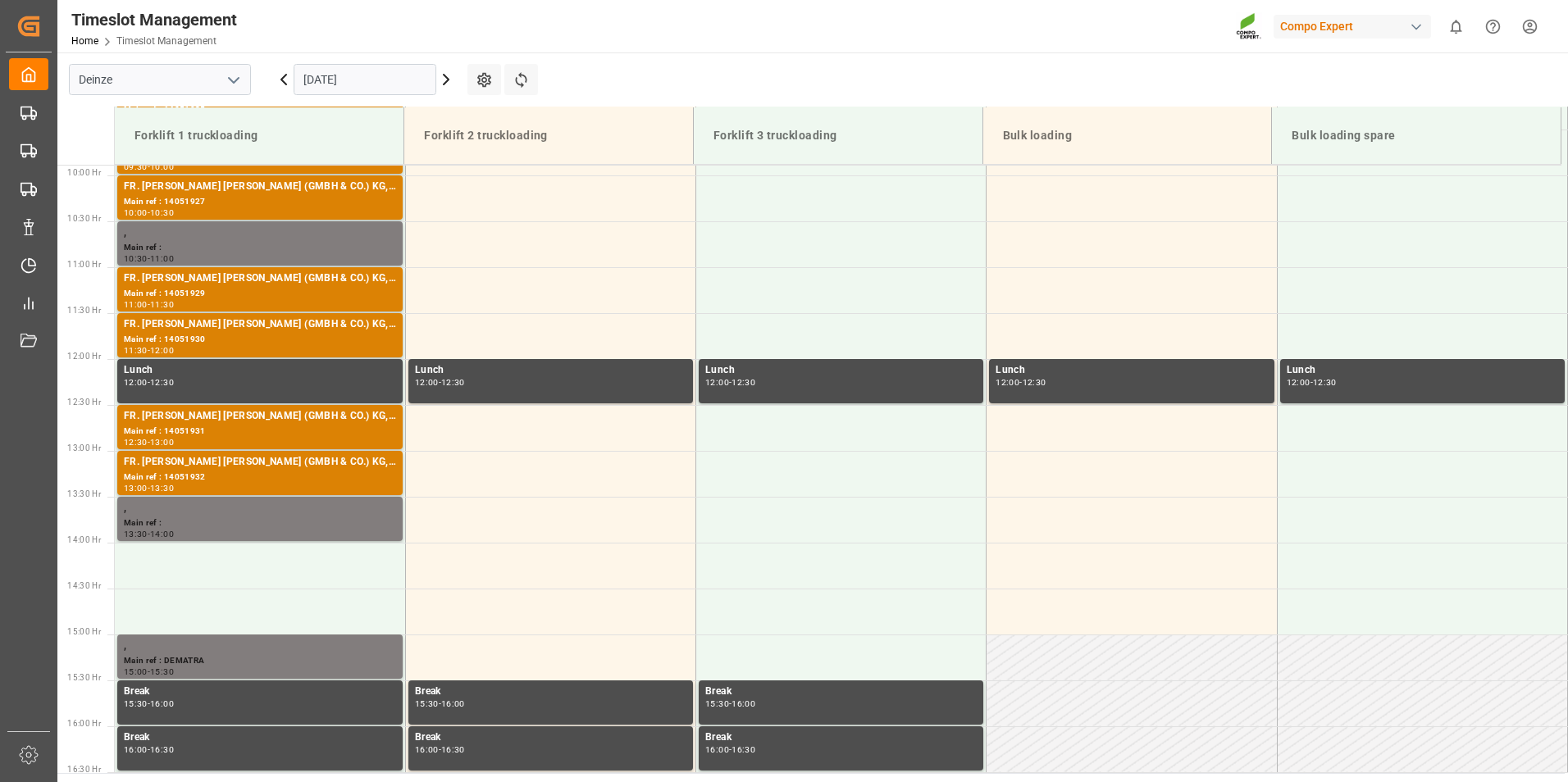
click at [368, 82] on input "[DATE]" at bounding box center [365, 79] width 142 height 31
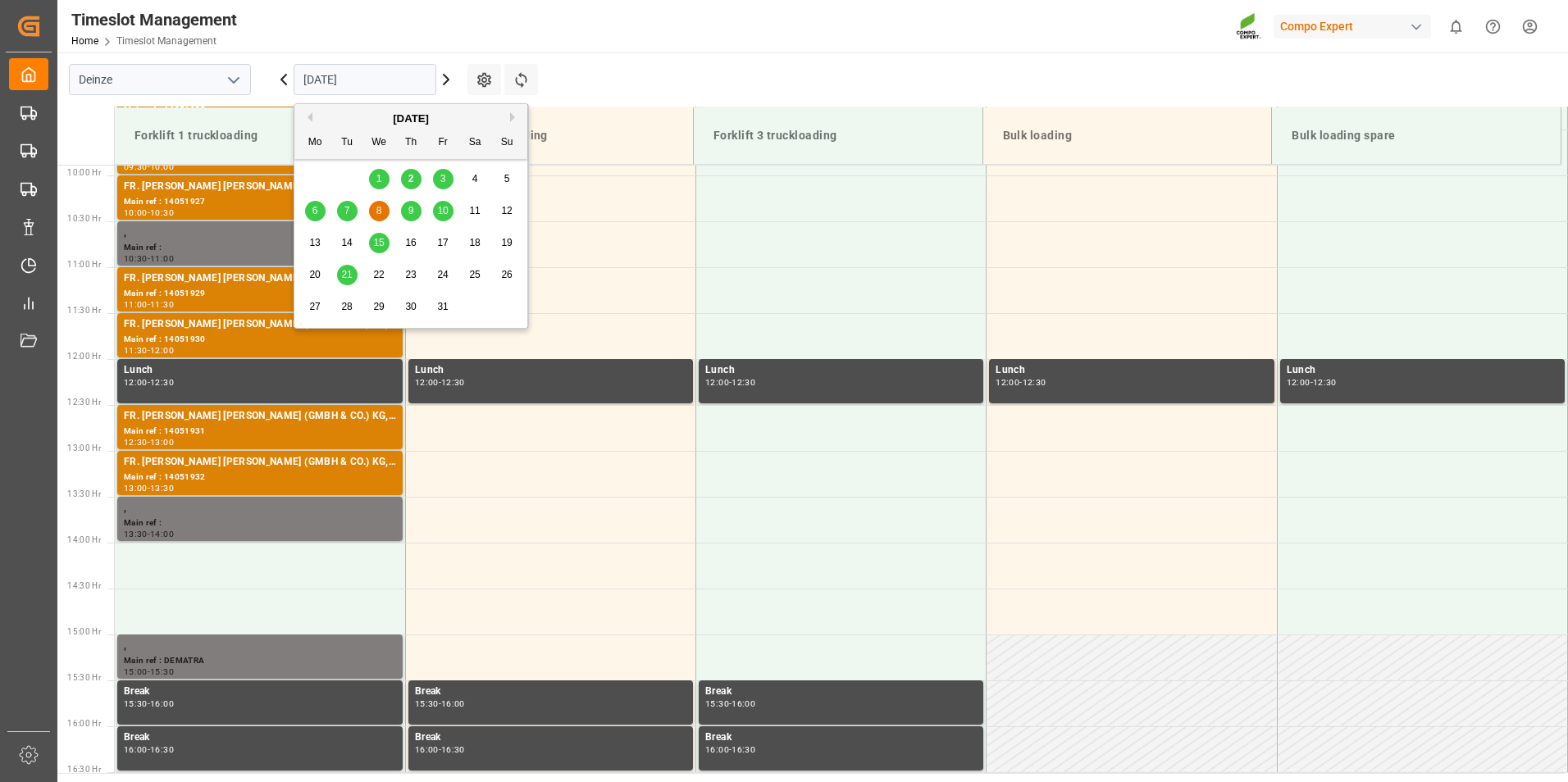
click at [413, 182] on span "2" at bounding box center [411, 179] width 5 height 12
